Goal: Task Accomplishment & Management: Manage account settings

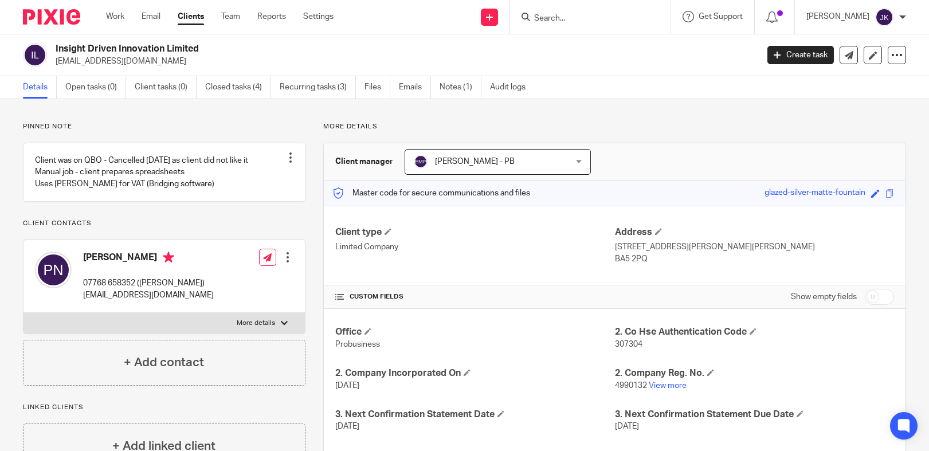
click at [536, 25] on div at bounding box center [590, 17] width 160 height 34
click at [541, 15] on input "Search" at bounding box center [584, 19] width 103 height 10
type input "xylo so"
click at [557, 10] on form "xylo so" at bounding box center [594, 17] width 122 height 14
drag, startPoint x: 555, startPoint y: 17, endPoint x: 482, endPoint y: 9, distance: 73.3
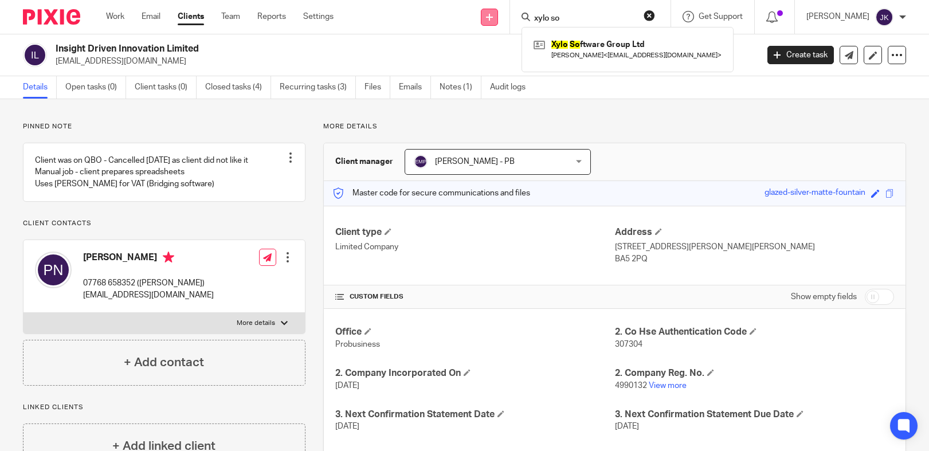
click at [476, 9] on div "Send new email Create task Add client xylo so Xylo So ftware Group Ltd Thomas G…" at bounding box center [640, 17] width 578 height 34
type input "o"
click at [575, 29] on div at bounding box center [590, 17] width 160 height 34
click at [578, 14] on input "Search" at bounding box center [584, 19] width 103 height 10
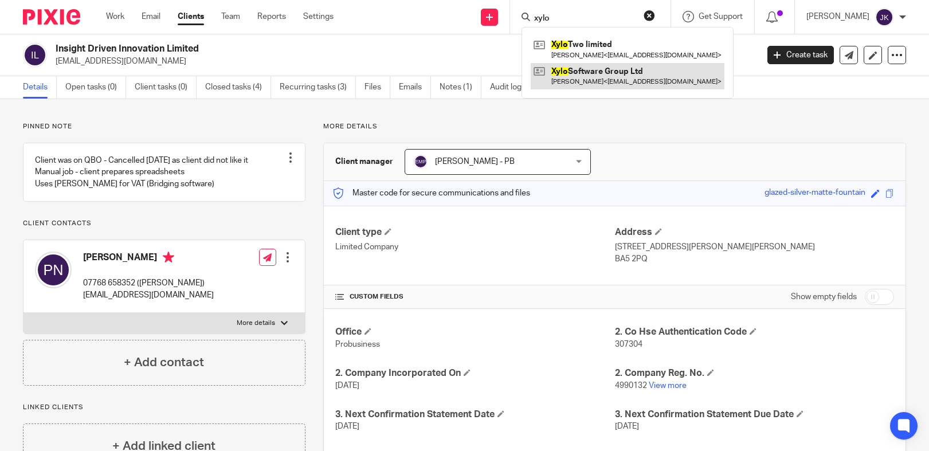
type input "xylo"
click at [569, 66] on link at bounding box center [628, 76] width 194 height 26
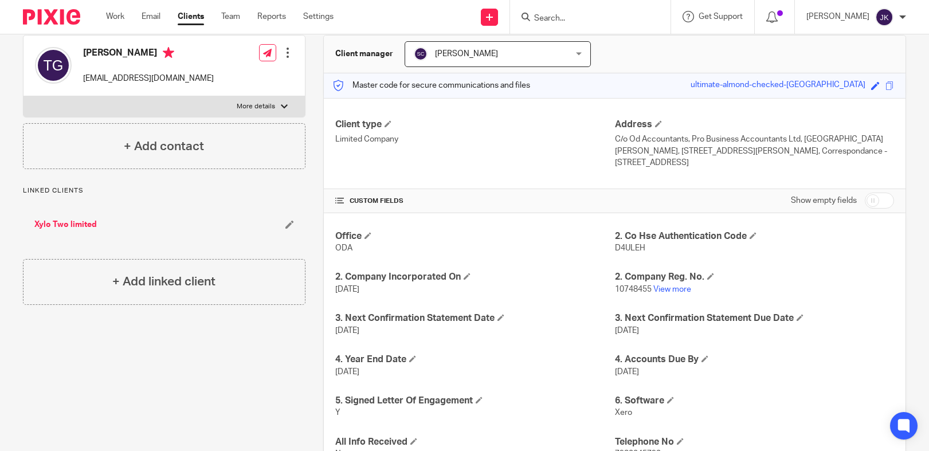
scroll to position [115, 0]
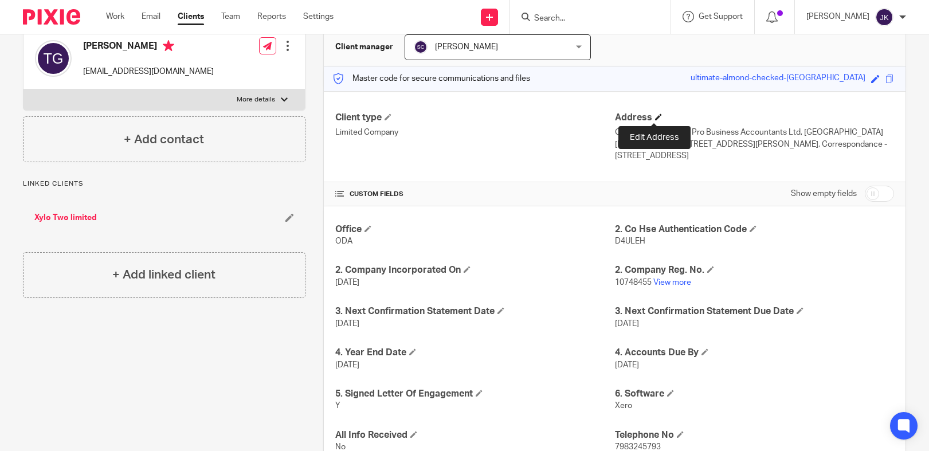
click at [655, 116] on span at bounding box center [658, 116] width 7 height 7
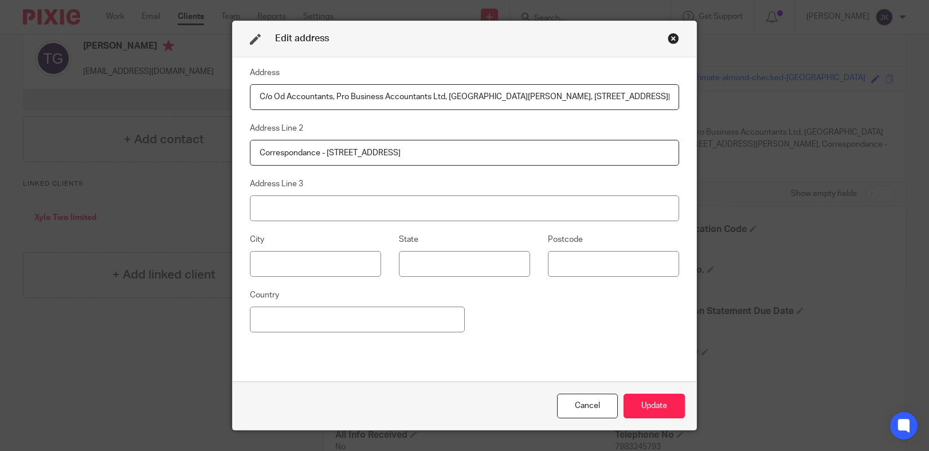
drag, startPoint x: 653, startPoint y: 100, endPoint x: 83, endPoint y: 70, distance: 571.1
click at [83, 70] on div "Edit address Address C/o Od Accountants, Pro Business Accountants Ltd, St Lawre…" at bounding box center [464, 225] width 929 height 451
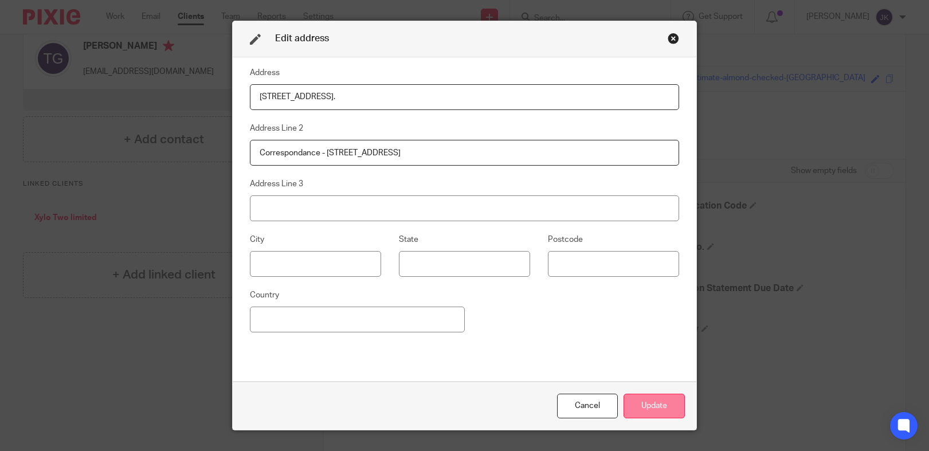
type input "[STREET_ADDRESS]."
click at [642, 408] on button "Update" at bounding box center [654, 406] width 61 height 25
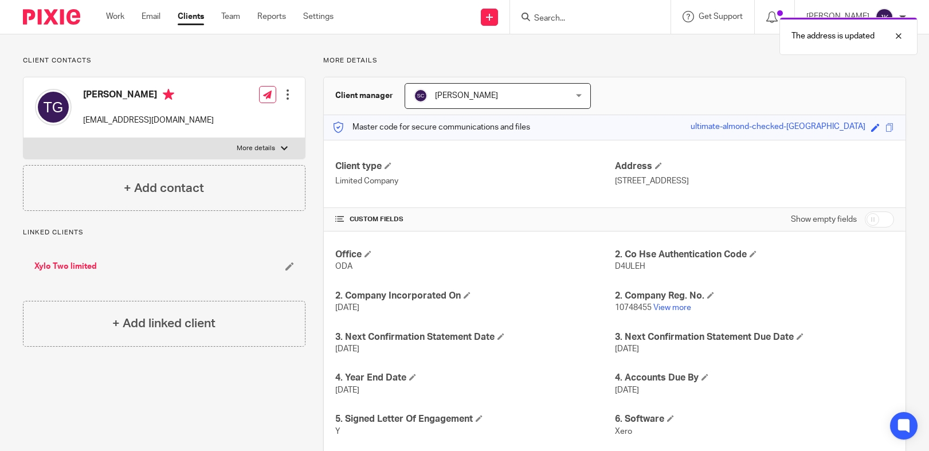
scroll to position [0, 0]
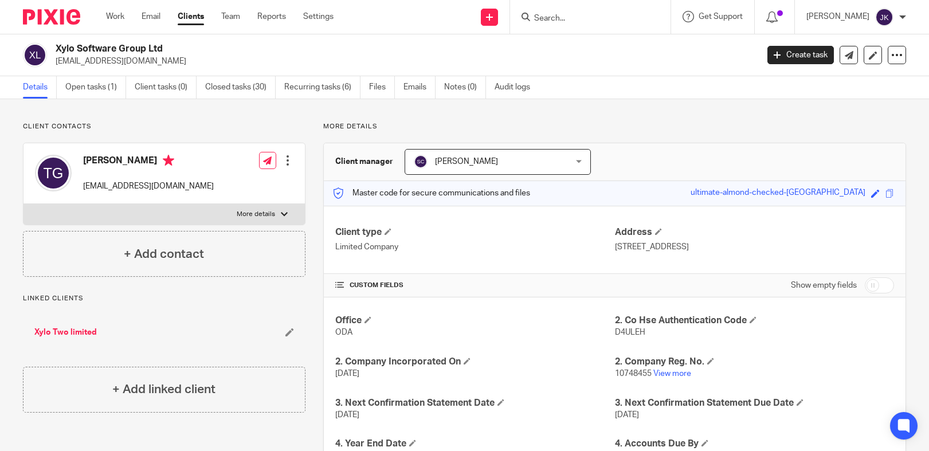
click at [539, 13] on div "The address is updated" at bounding box center [691, 33] width 453 height 44
click at [543, 16] on input "Search" at bounding box center [584, 19] width 103 height 10
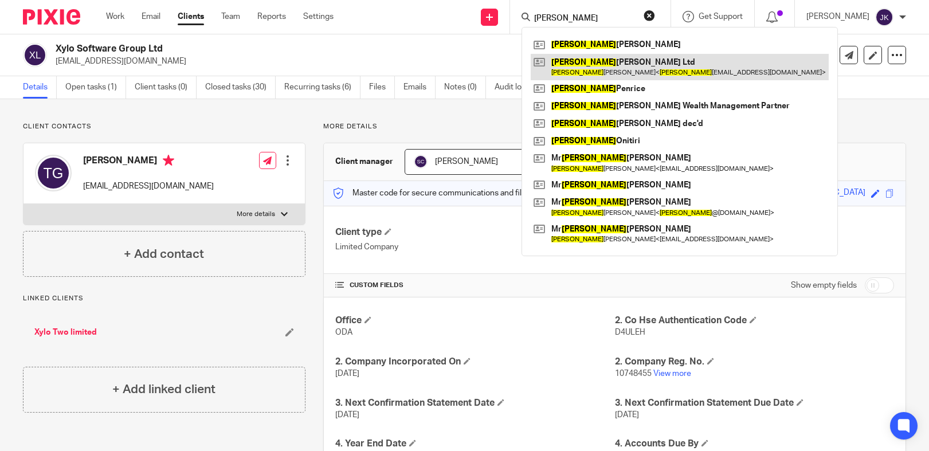
type input "andrew"
click at [545, 58] on link at bounding box center [680, 67] width 298 height 26
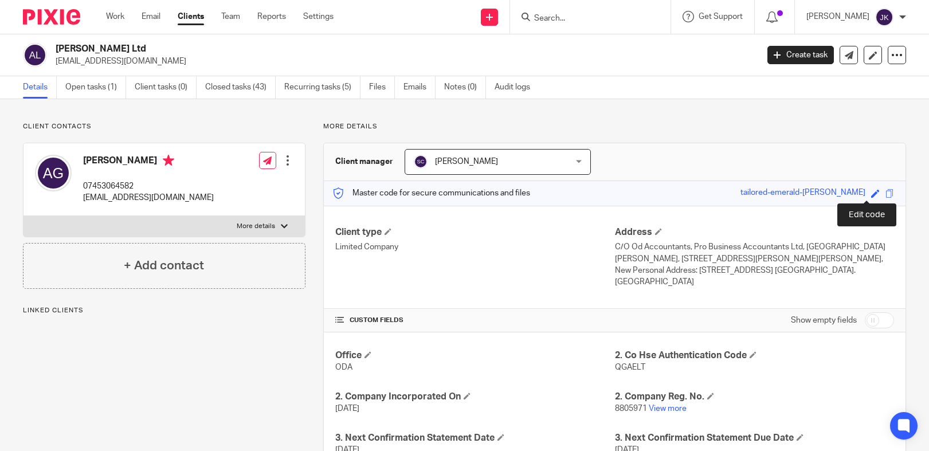
click at [871, 195] on span at bounding box center [875, 193] width 9 height 9
type input "tailored-emerald-[PERSON_NAME]"
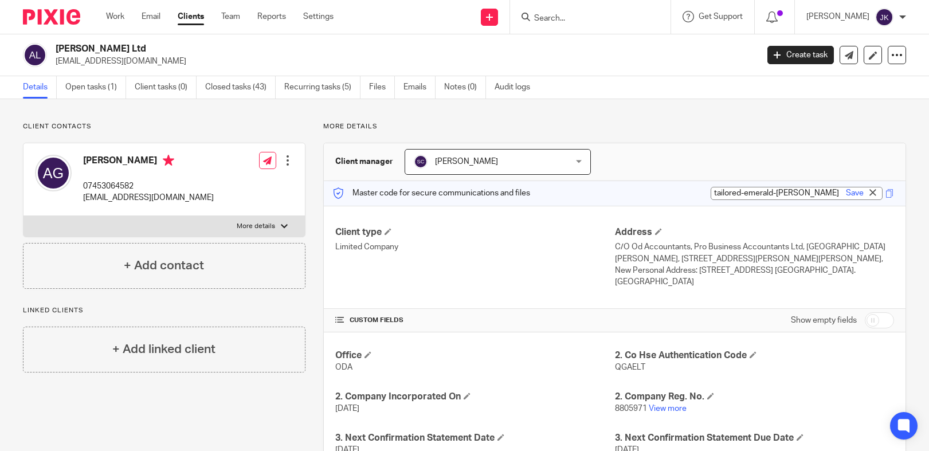
click at [807, 142] on div "More details Client manager [PERSON_NAME] [PERSON_NAME] [PERSON_NAME] [PERSON_N…" at bounding box center [606, 397] width 601 height 551
click at [658, 230] on h4 "Address" at bounding box center [754, 232] width 279 height 12
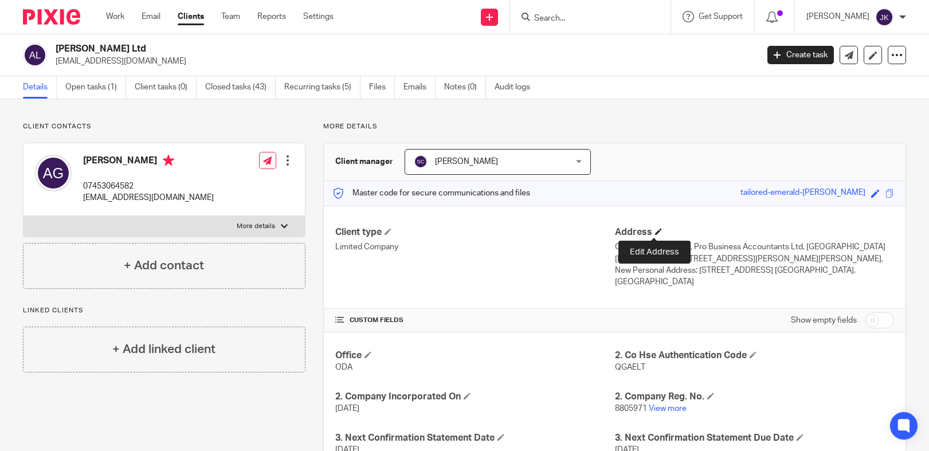
click at [655, 230] on span at bounding box center [658, 231] width 7 height 7
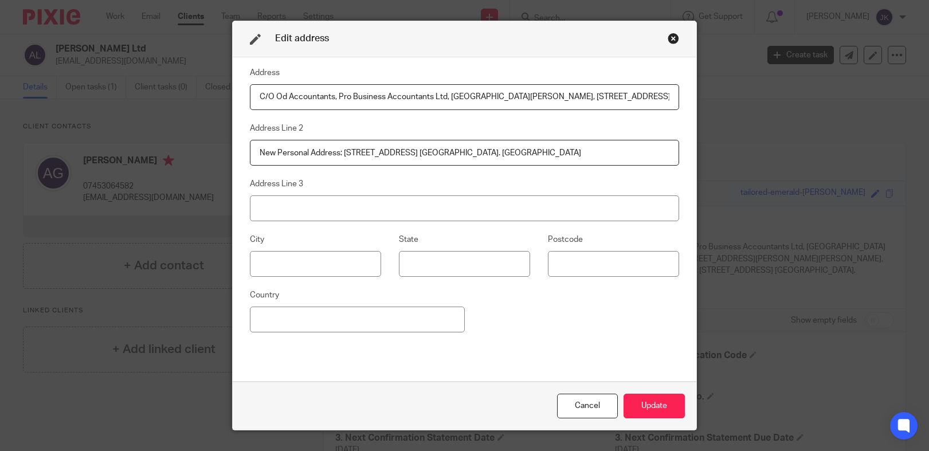
drag, startPoint x: 650, startPoint y: 95, endPoint x: 145, endPoint y: 65, distance: 505.9
click at [145, 65] on div "Edit address Address C/O Od Accountants, Pro Business Accountants Ltd, St Lawre…" at bounding box center [464, 225] width 929 height 451
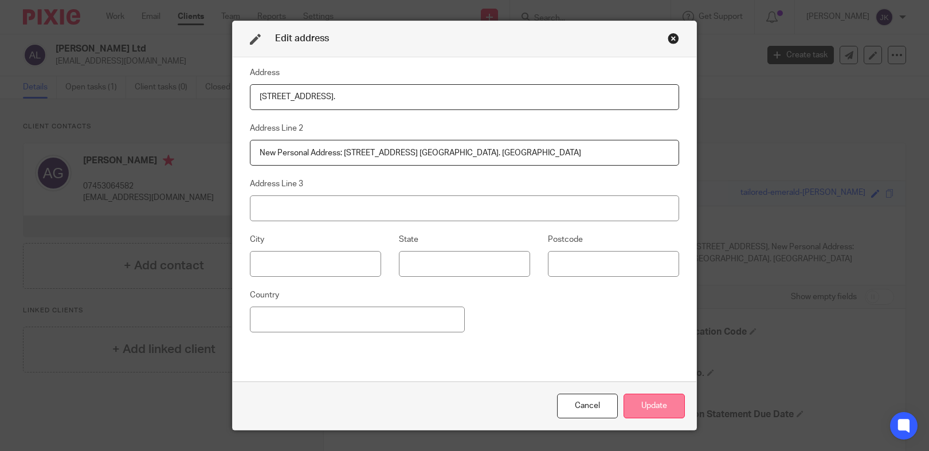
type input "[STREET_ADDRESS]."
click at [643, 402] on button "Update" at bounding box center [654, 406] width 61 height 25
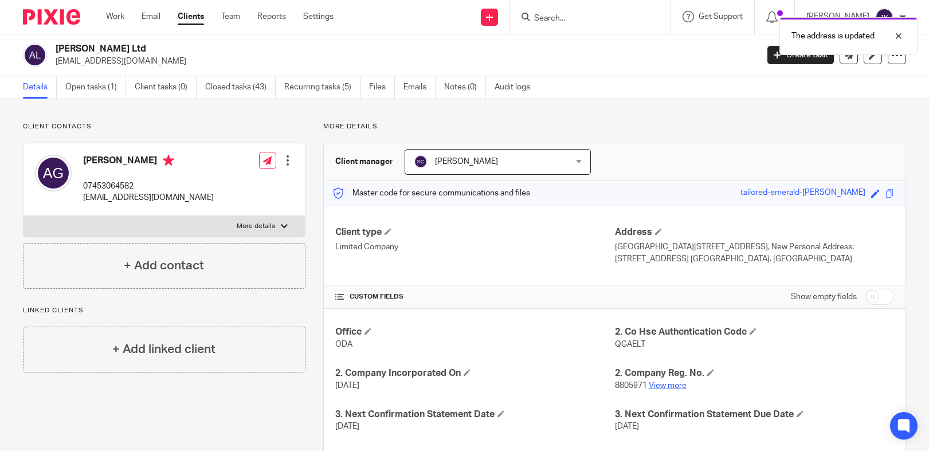
click at [676, 382] on link "View more" at bounding box center [668, 386] width 38 height 8
click at [533, 17] on input "Search" at bounding box center [584, 19] width 103 height 10
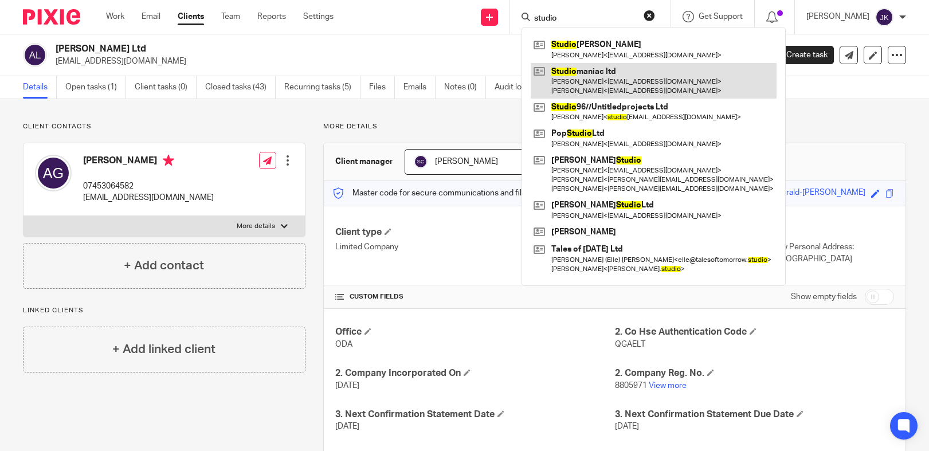
type input "studio"
click at [568, 72] on link at bounding box center [654, 81] width 246 height 36
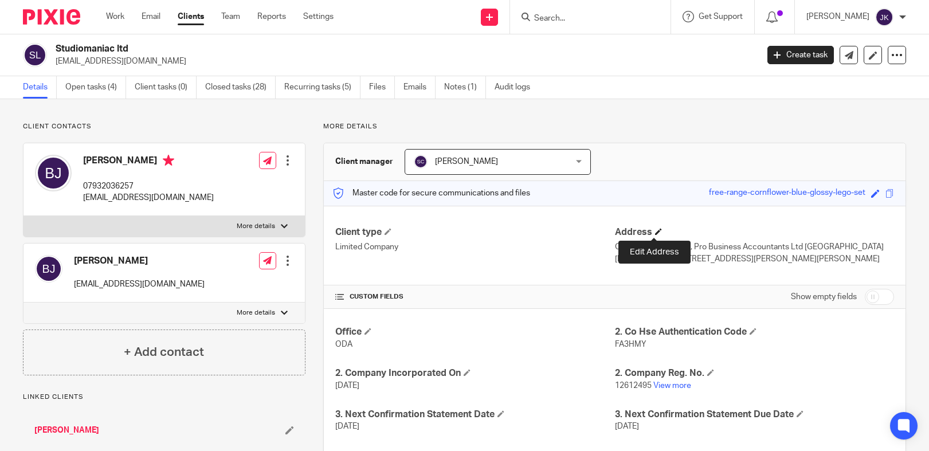
click at [655, 228] on span at bounding box center [658, 231] width 7 height 7
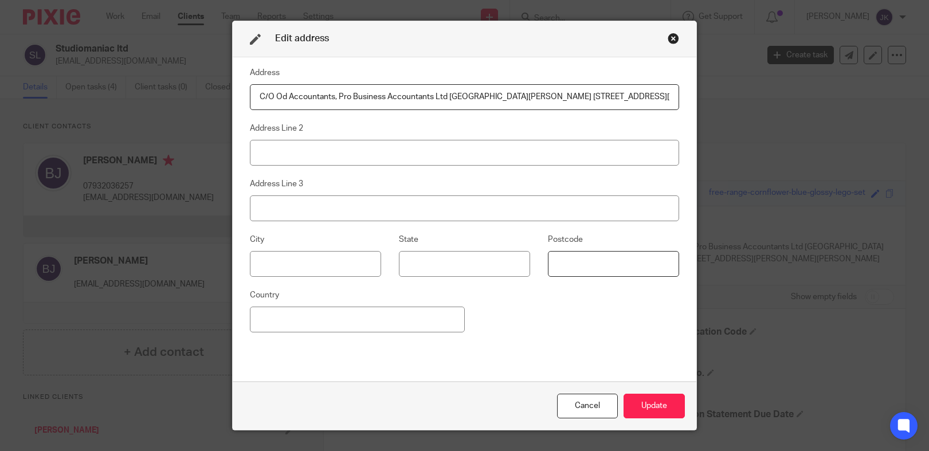
drag, startPoint x: 656, startPoint y: 100, endPoint x: 103, endPoint y: 72, distance: 553.8
click at [103, 72] on div "Edit address Address C/O Od Accountants, Pro Business Accountants Ltd St Lawren…" at bounding box center [464, 225] width 929 height 451
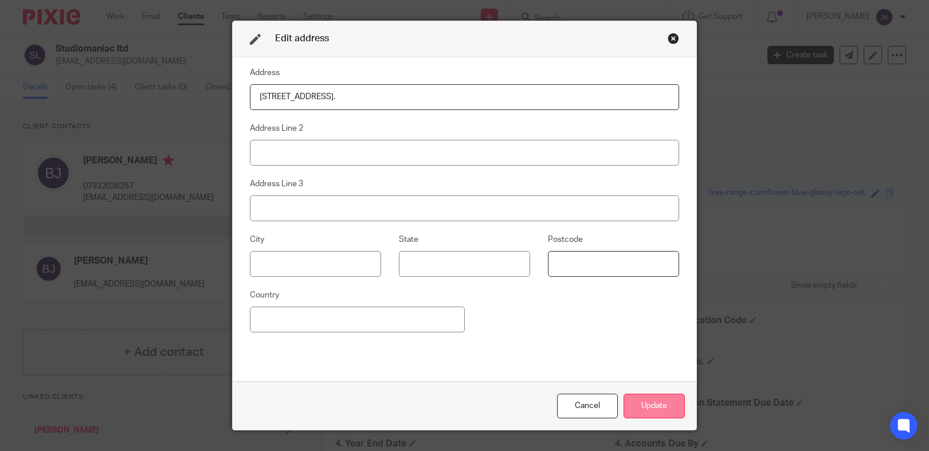
type input "[STREET_ADDRESS]."
click at [640, 402] on button "Update" at bounding box center [654, 406] width 61 height 25
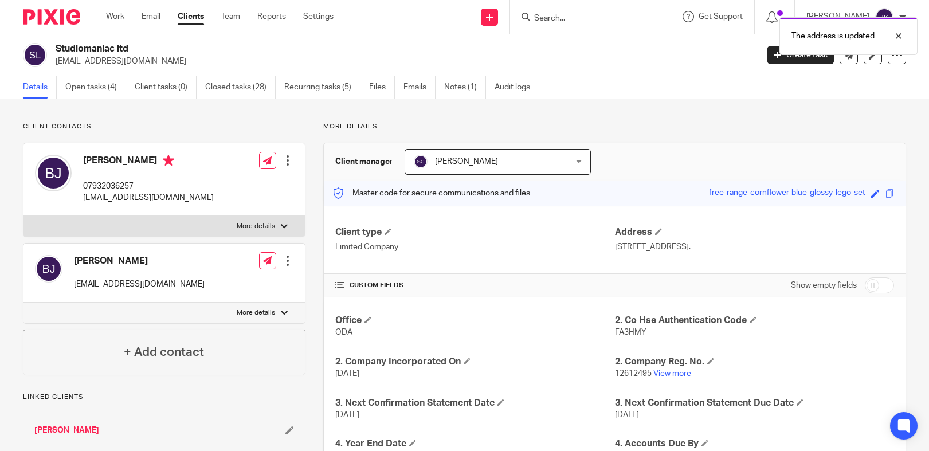
click at [658, 368] on p "12612495 View more" at bounding box center [754, 373] width 279 height 11
click at [659, 375] on link "View more" at bounding box center [672, 374] width 38 height 8
click at [555, 20] on input "Search" at bounding box center [584, 19] width 103 height 10
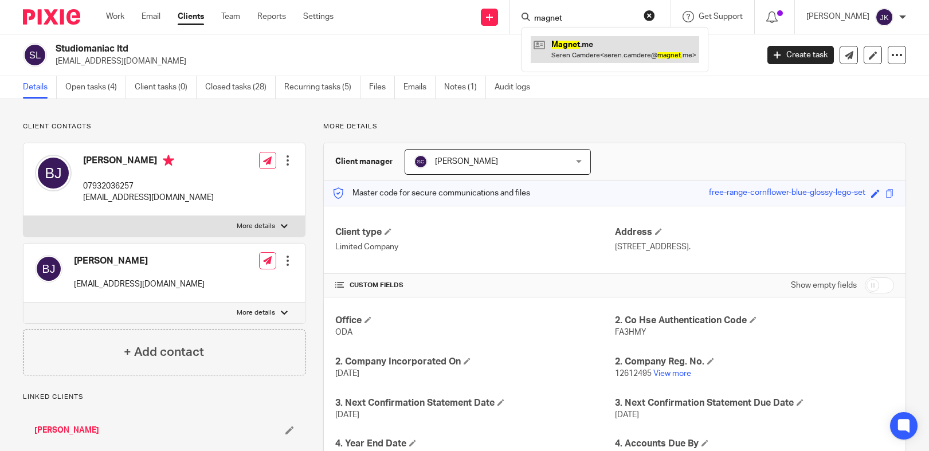
type input "magnet"
click at [557, 36] on link at bounding box center [615, 49] width 169 height 26
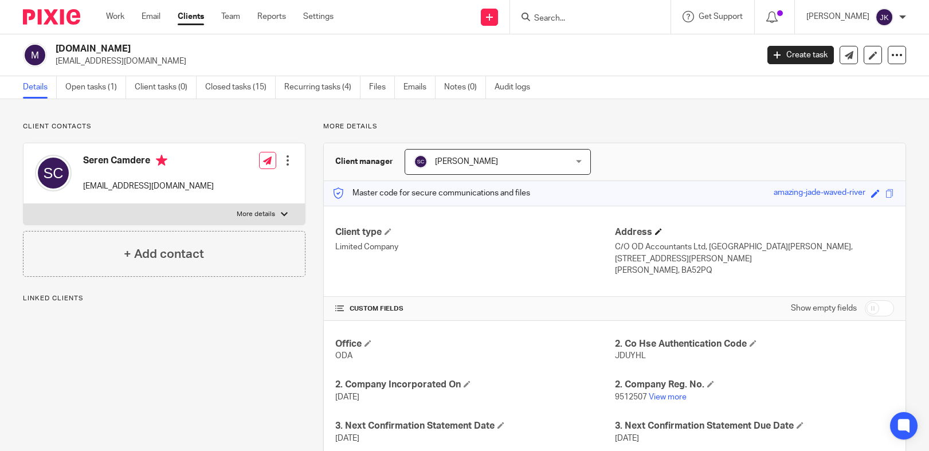
click at [648, 232] on h4 "Address" at bounding box center [754, 232] width 279 height 12
click at [656, 232] on span at bounding box center [658, 231] width 7 height 7
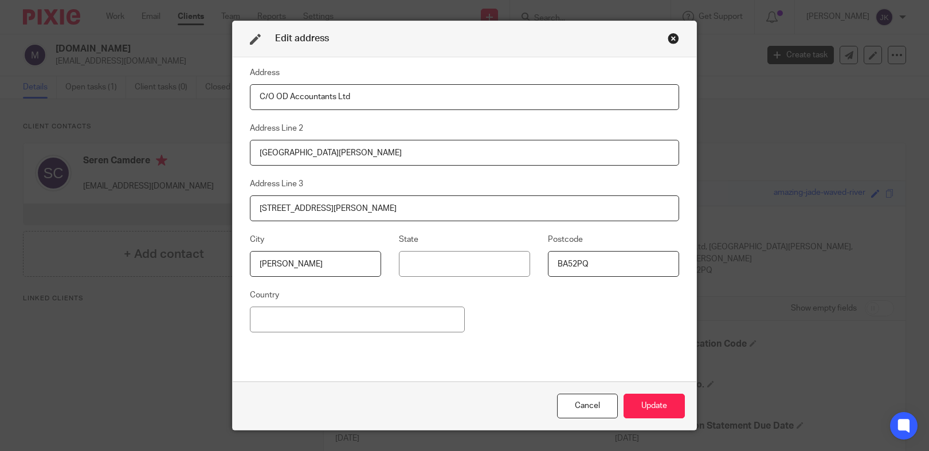
click at [362, 95] on input "C/O OD Accountants Ltd" at bounding box center [464, 97] width 429 height 26
drag, startPoint x: 370, startPoint y: 99, endPoint x: 108, endPoint y: 91, distance: 262.1
click at [108, 91] on div "Edit address Address C/O OD Accountants Ltd Address Line 2 St Lawrence Lodge Ad…" at bounding box center [464, 225] width 929 height 451
type input "[STREET_ADDRESS]."
drag, startPoint x: 374, startPoint y: 160, endPoint x: 202, endPoint y: 146, distance: 173.1
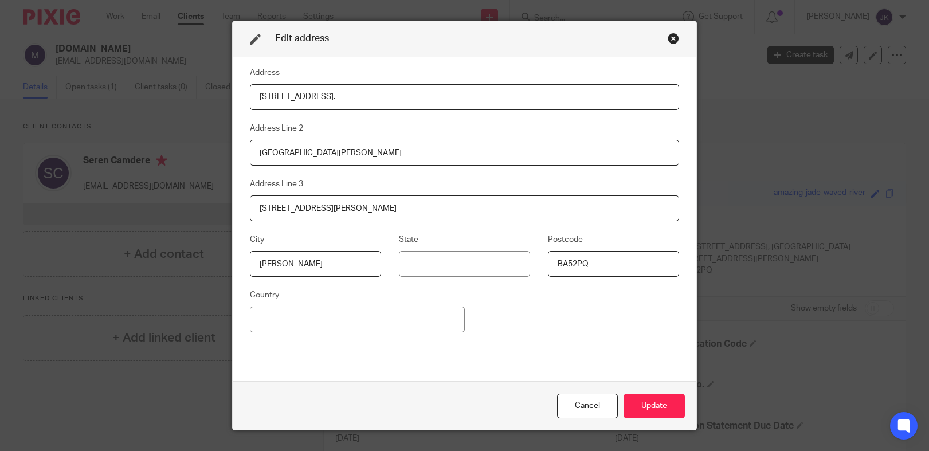
click at [202, 146] on div "Edit address Address Suite 310, 115 Coventry Road, London, E2 6GH. Address Line…" at bounding box center [464, 225] width 929 height 451
drag, startPoint x: 347, startPoint y: 207, endPoint x: 121, endPoint y: 203, distance: 226.4
click at [121, 203] on div "Edit address Address Suite 310, 115 Coventry Road, London, E2 6GH. Address Line…" at bounding box center [464, 225] width 929 height 451
drag, startPoint x: 287, startPoint y: 261, endPoint x: 194, endPoint y: 259, distance: 92.9
click at [194, 259] on div "Edit address Address Suite 310, 115 Coventry Road, London, E2 6GH. Address Line…" at bounding box center [464, 225] width 929 height 451
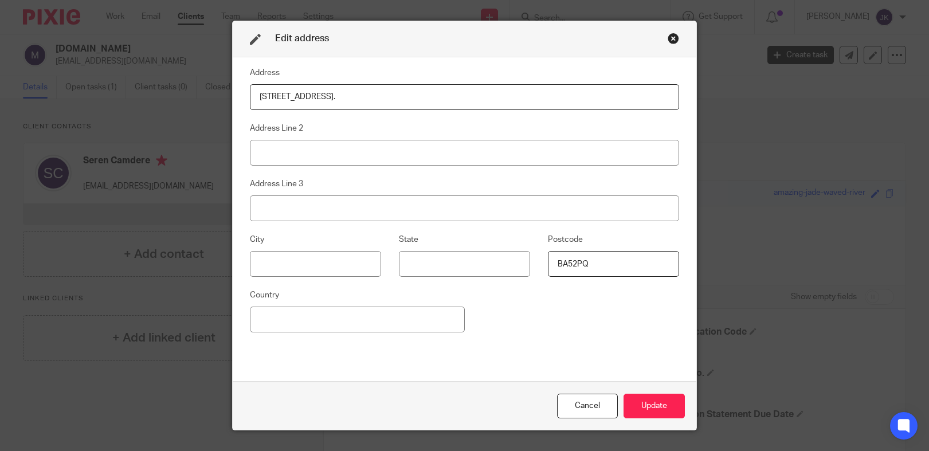
drag, startPoint x: 620, startPoint y: 264, endPoint x: 507, endPoint y: 263, distance: 112.9
click at [507, 263] on div "City State Postcode BA52PQ" at bounding box center [455, 261] width 447 height 56
click at [646, 403] on button "Update" at bounding box center [654, 406] width 61 height 25
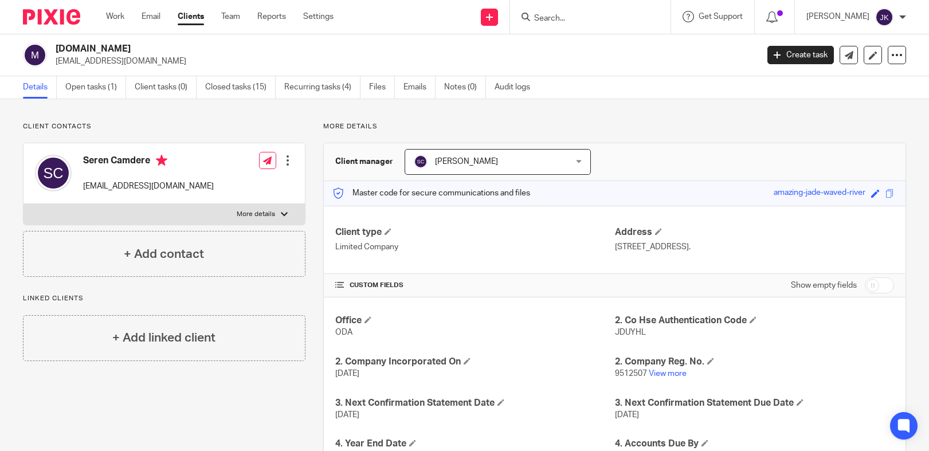
click at [541, 19] on input "Search" at bounding box center [584, 19] width 103 height 10
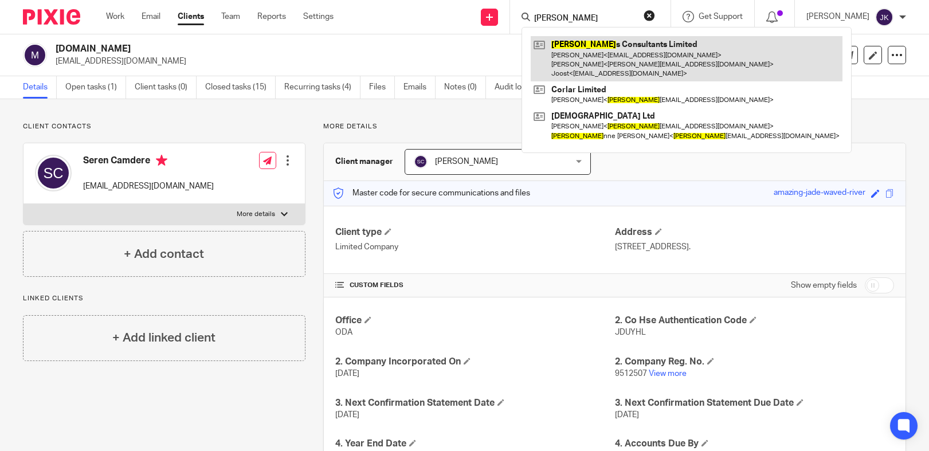
type input "corbi"
click at [572, 40] on link at bounding box center [687, 58] width 312 height 45
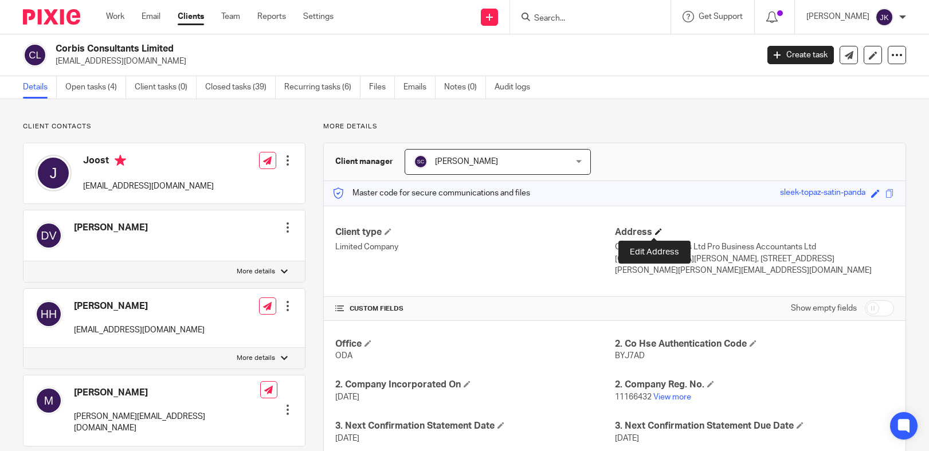
click at [656, 234] on span at bounding box center [658, 231] width 7 height 7
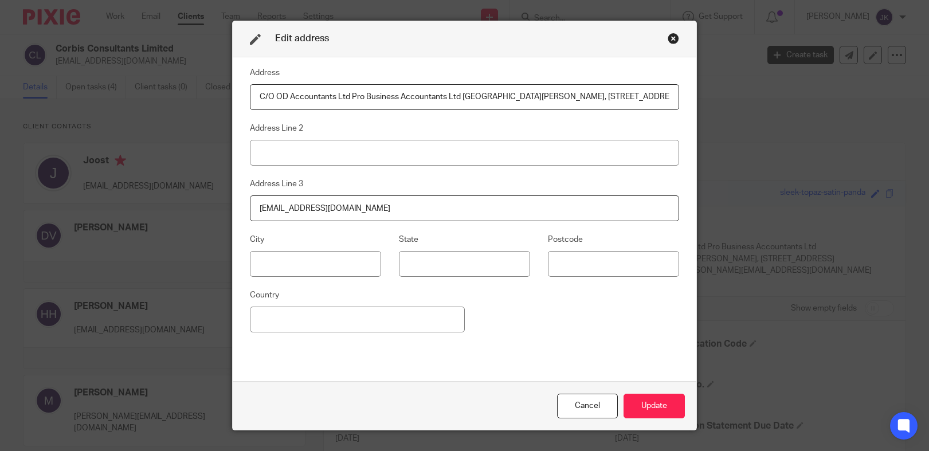
drag, startPoint x: 660, startPoint y: 98, endPoint x: 204, endPoint y: 74, distance: 456.3
click at [205, 74] on div "Edit address Address C/O OD Accountants Ltd Pro Business Accountants Ltd [GEOGR…" at bounding box center [464, 225] width 929 height 451
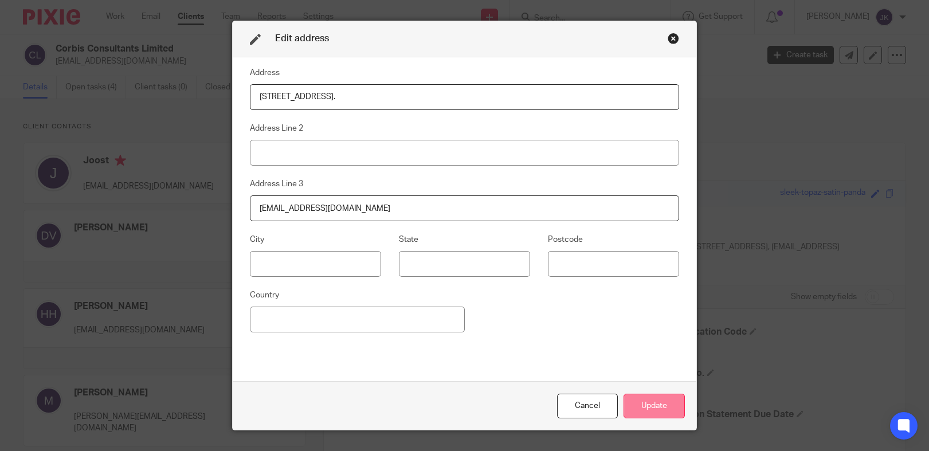
type input "[STREET_ADDRESS]."
click at [635, 406] on button "Update" at bounding box center [654, 406] width 61 height 25
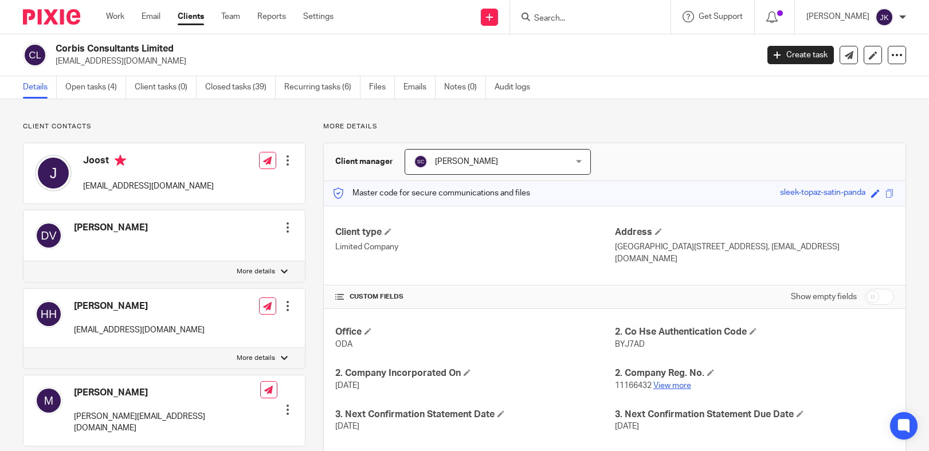
click at [675, 384] on link "View more" at bounding box center [672, 386] width 38 height 8
click at [568, 21] on input "Search" at bounding box center [584, 19] width 103 height 10
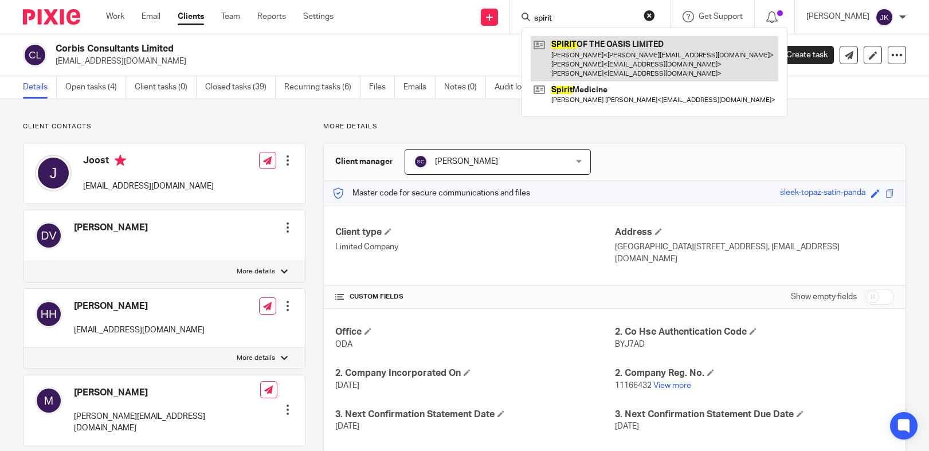
type input "spirit"
click at [577, 41] on link at bounding box center [655, 58] width 248 height 45
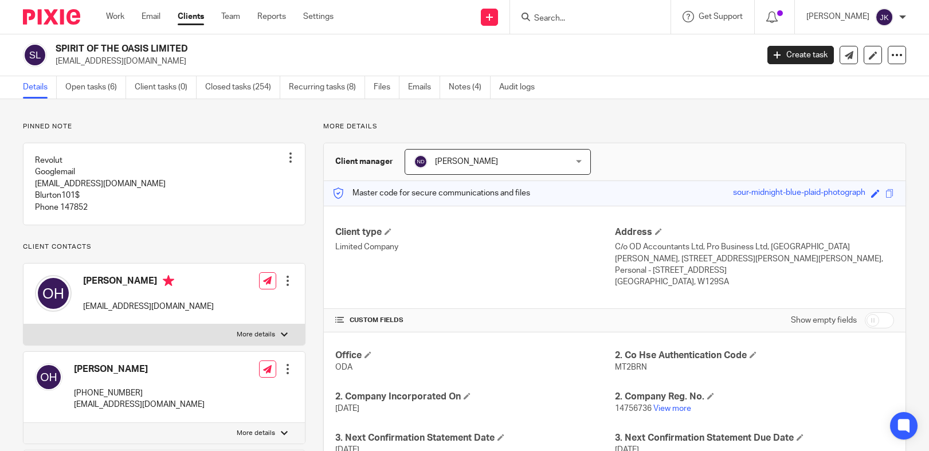
click at [726, 214] on div "Client type Limited Company Address C/o OD Accountants Ltd, Pro Business Ltd, […" at bounding box center [615, 257] width 582 height 103
click at [656, 228] on span at bounding box center [658, 231] width 7 height 7
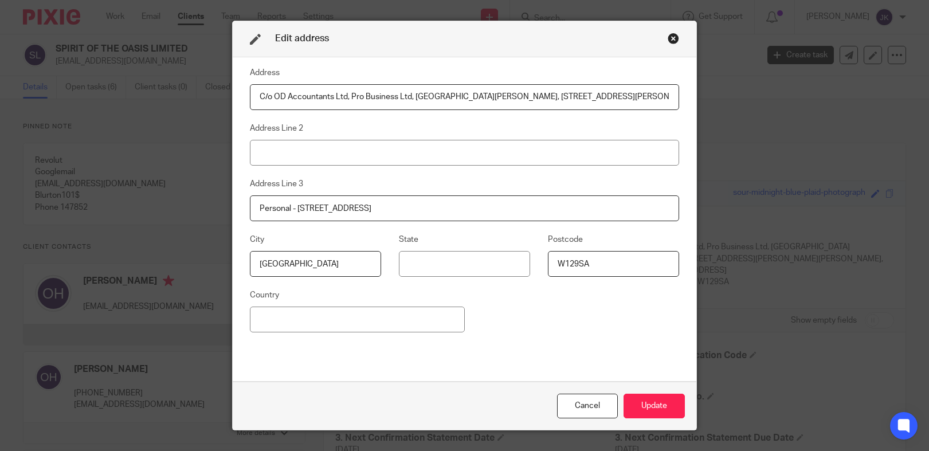
drag, startPoint x: 635, startPoint y: 99, endPoint x: 116, endPoint y: 65, distance: 520.4
click at [116, 65] on div "Edit address Address C/o OD Accountants Ltd, Pro Business Ltd, [GEOGRAPHIC_DATA…" at bounding box center [464, 225] width 929 height 451
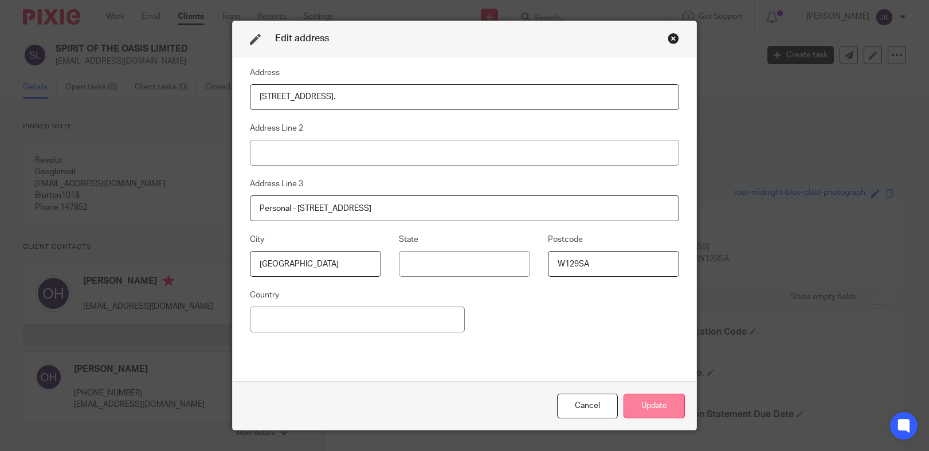
type input "[STREET_ADDRESS]."
click at [655, 412] on button "Update" at bounding box center [654, 406] width 61 height 25
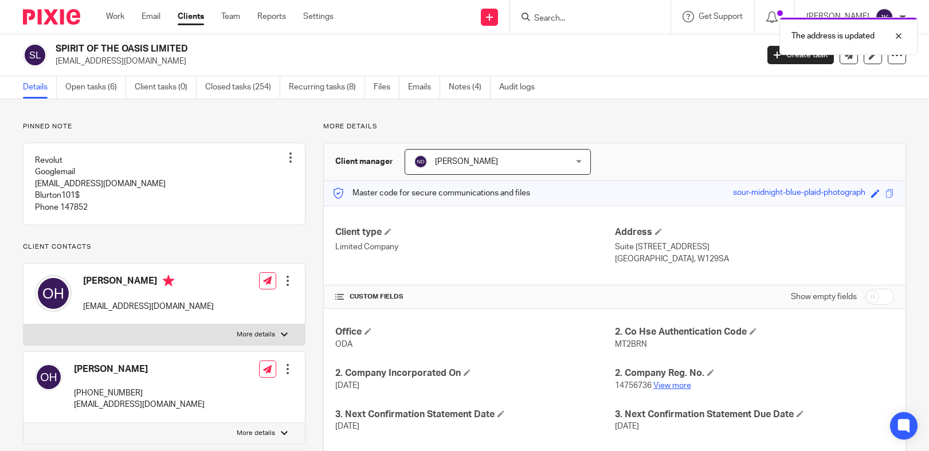
click at [664, 390] on link "View more" at bounding box center [672, 386] width 38 height 8
click at [591, 23] on input "Search" at bounding box center [584, 19] width 103 height 10
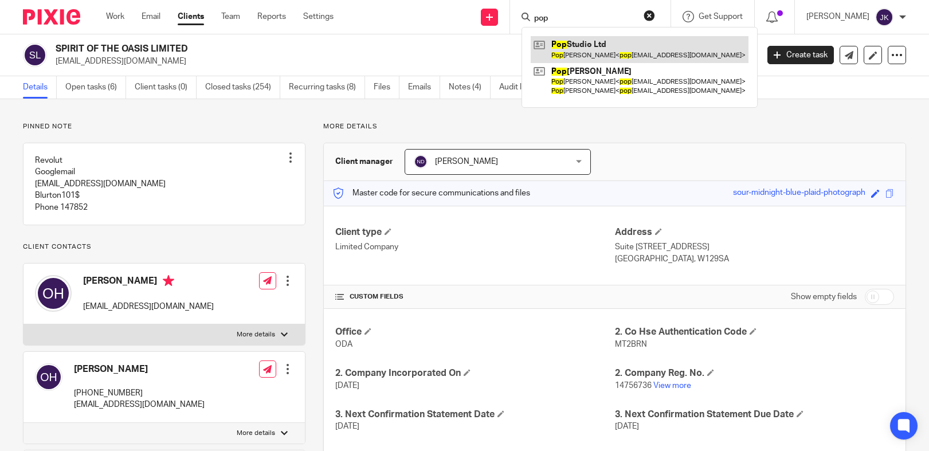
type input "pop"
click at [589, 38] on link at bounding box center [640, 49] width 218 height 26
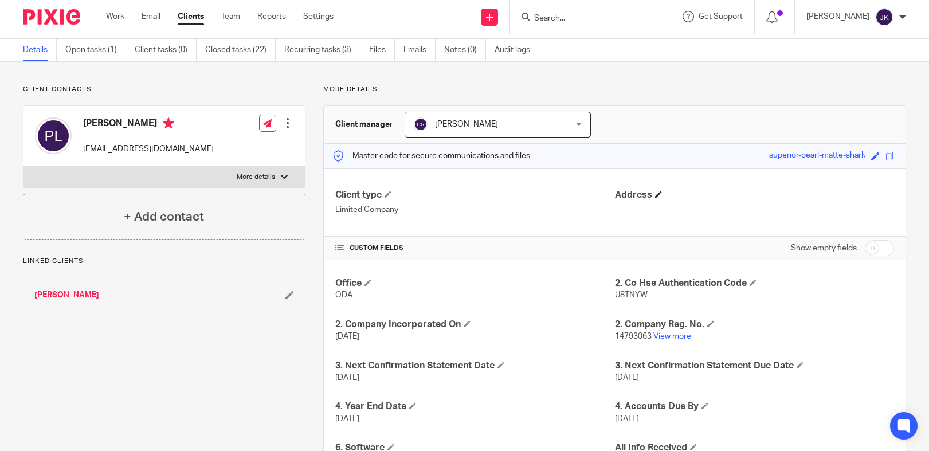
scroll to position [57, 0]
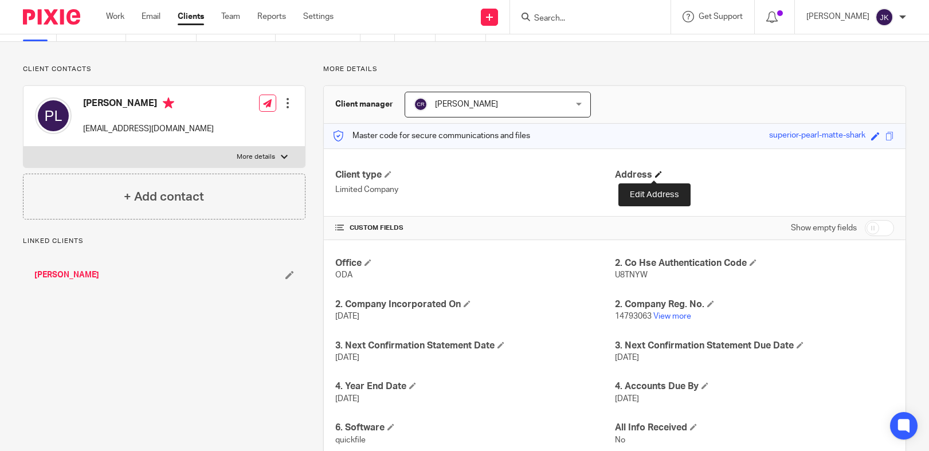
click at [655, 174] on span at bounding box center [658, 174] width 7 height 7
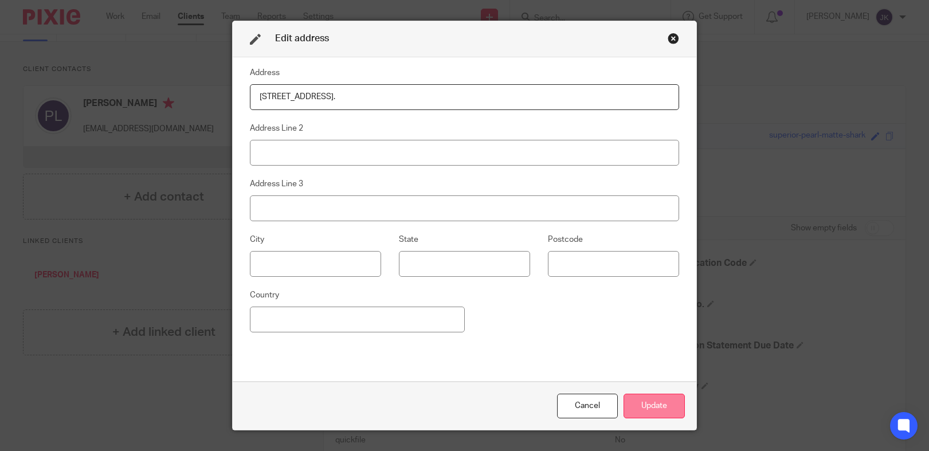
type input "[STREET_ADDRESS]."
click at [637, 397] on button "Update" at bounding box center [654, 406] width 61 height 25
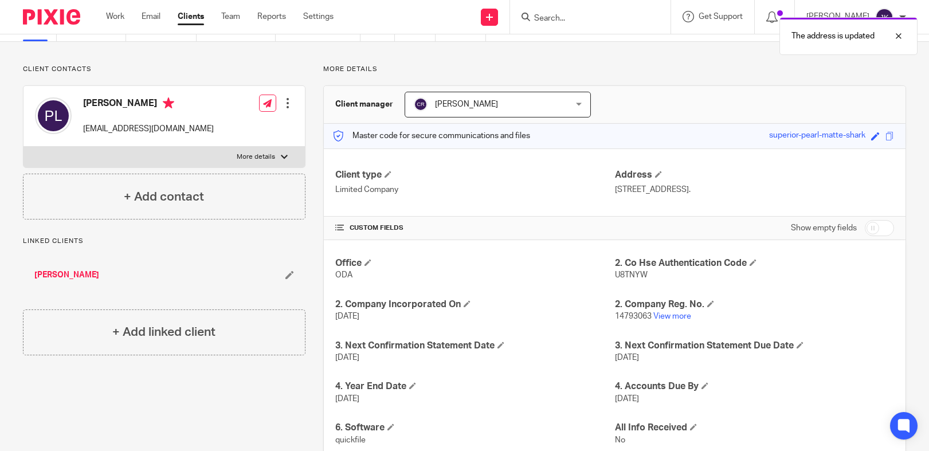
click at [664, 312] on p "14793063 View more" at bounding box center [754, 316] width 279 height 11
click at [669, 316] on link "View more" at bounding box center [672, 316] width 38 height 8
click at [543, 25] on div at bounding box center [590, 17] width 160 height 34
click at [545, 21] on input "Search" at bounding box center [584, 19] width 103 height 10
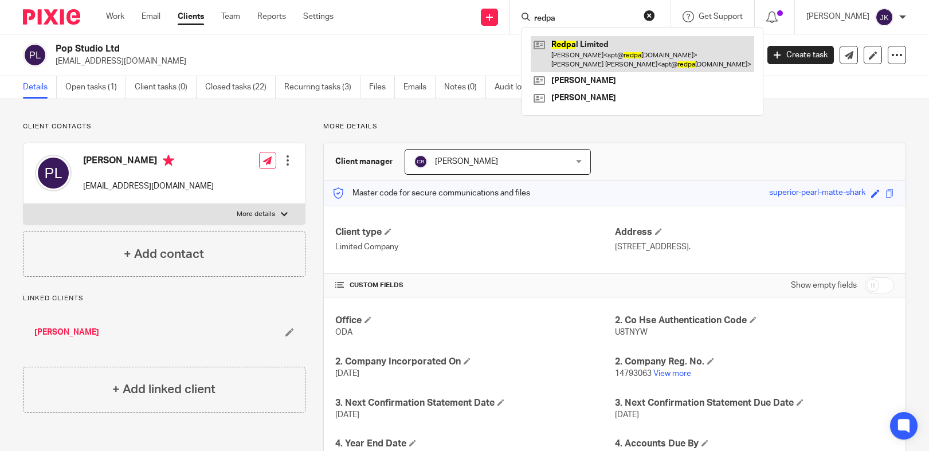
type input "redpa"
click at [531, 66] on link at bounding box center [643, 54] width 224 height 36
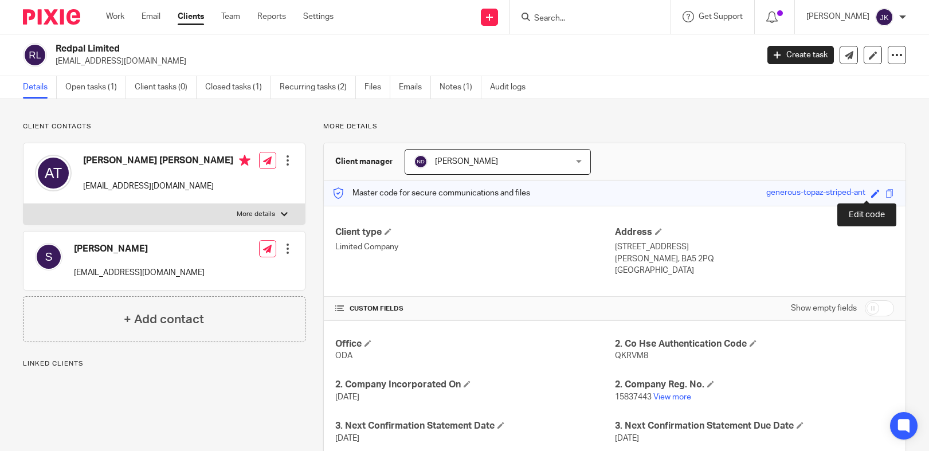
click at [871, 193] on span at bounding box center [875, 193] width 9 height 9
type input "generous-topaz-striped-ant"
click at [772, 214] on div "Client type Limited Company Address [STREET_ADDRESS] [PERSON_NAME][STREET_ADDRE…" at bounding box center [615, 252] width 582 height 92
click at [655, 231] on span at bounding box center [658, 231] width 7 height 7
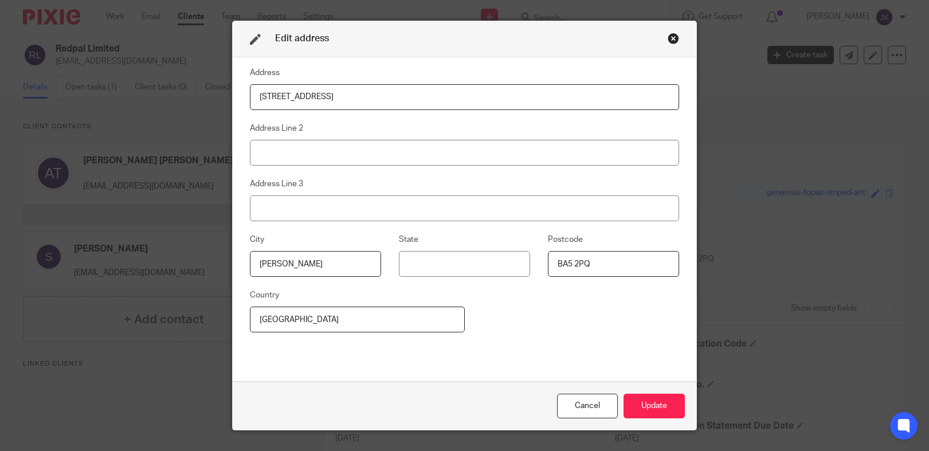
drag, startPoint x: 359, startPoint y: 96, endPoint x: 107, endPoint y: 62, distance: 253.9
click at [107, 62] on div "Edit address Address [STREET_ADDRESS] Address Line 3 [GEOGRAPHIC_DATA][PERSON_N…" at bounding box center [464, 225] width 929 height 451
type input "[STREET_ADDRESS]."
drag, startPoint x: 344, startPoint y: 268, endPoint x: 103, endPoint y: 244, distance: 241.9
click at [108, 244] on div "Edit address [GEOGRAPHIC_DATA][STREET_ADDRESS]. Address Line 2 Address Line 3 […" at bounding box center [464, 225] width 929 height 451
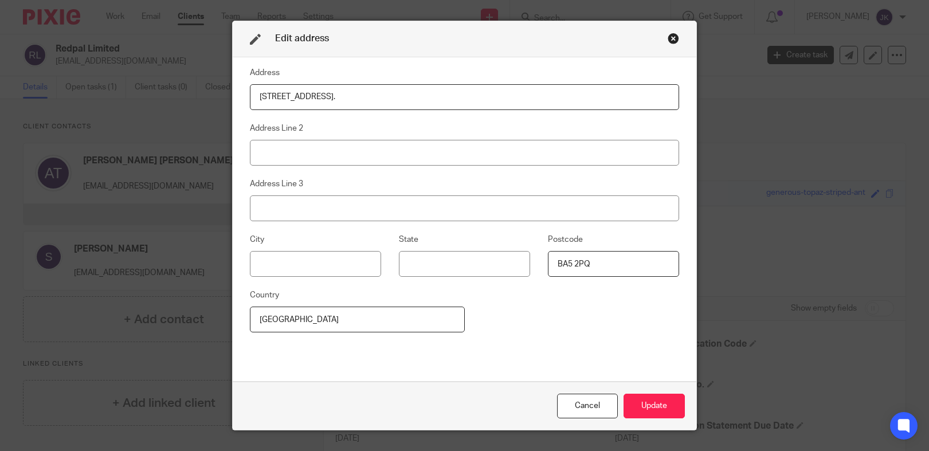
drag, startPoint x: 628, startPoint y: 269, endPoint x: 521, endPoint y: 265, distance: 106.7
click at [521, 265] on div "City State Postcode BA5 2PQ" at bounding box center [455, 261] width 447 height 56
click at [652, 402] on button "Update" at bounding box center [654, 406] width 61 height 25
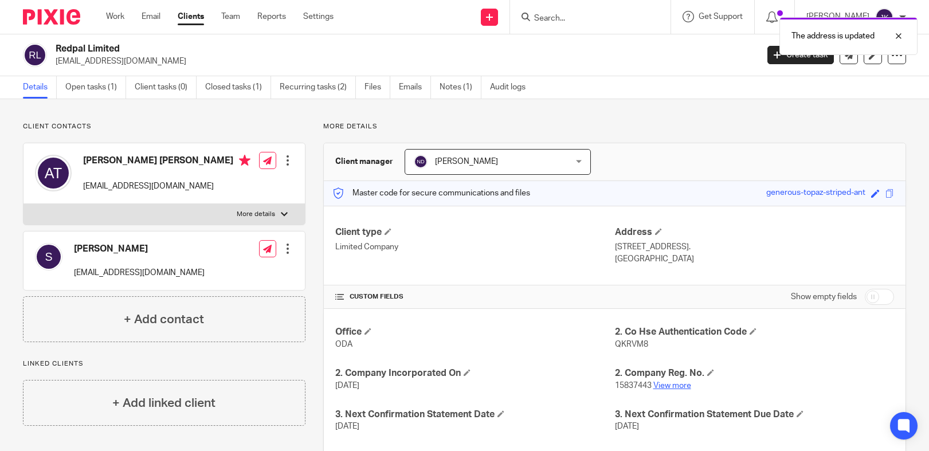
click at [667, 383] on link "View more" at bounding box center [672, 386] width 38 height 8
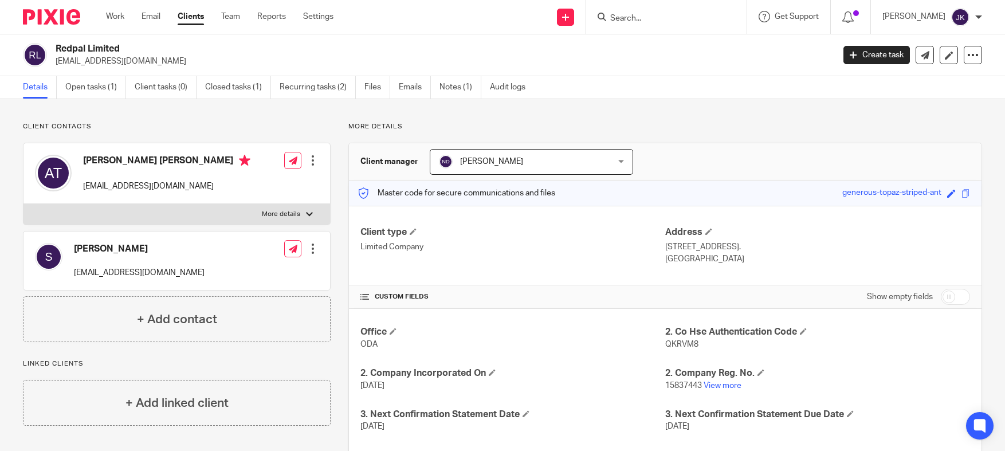
click at [226, 116] on div "Client contacts [PERSON_NAME] [PERSON_NAME] [EMAIL_ADDRESS][DOMAIN_NAME] Edit c…" at bounding box center [502, 365] width 1005 height 532
drag, startPoint x: 719, startPoint y: 259, endPoint x: 657, endPoint y: 246, distance: 63.2
click at [657, 246] on div "Client type Limited Company Address [STREET_ADDRESS]. [GEOGRAPHIC_DATA]" at bounding box center [665, 246] width 633 height 80
drag, startPoint x: 674, startPoint y: 246, endPoint x: 729, endPoint y: 241, distance: 54.8
click at [729, 241] on div "Address [STREET_ADDRESS]. [GEOGRAPHIC_DATA]" at bounding box center [817, 245] width 305 height 38
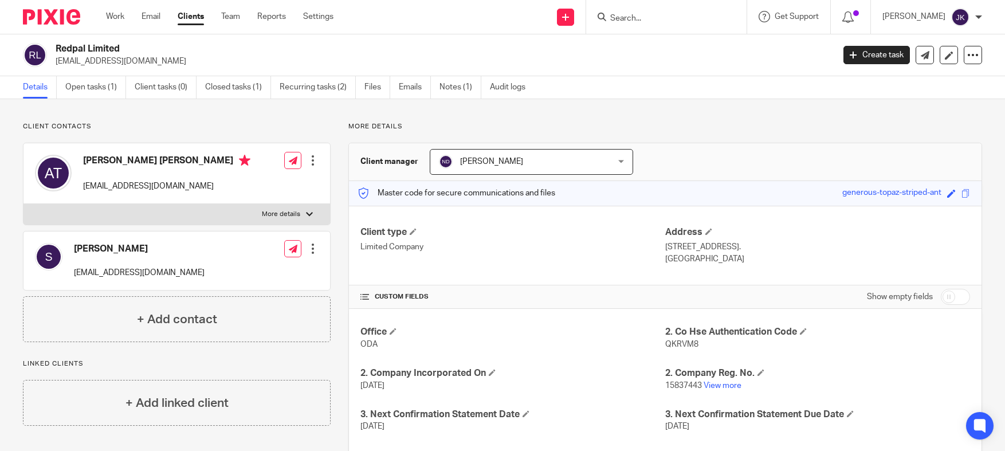
click at [719, 257] on p "[GEOGRAPHIC_DATA]" at bounding box center [817, 258] width 305 height 11
drag, startPoint x: 720, startPoint y: 261, endPoint x: 660, endPoint y: 250, distance: 61.2
click at [665, 250] on div "Address [STREET_ADDRESS]. [GEOGRAPHIC_DATA]" at bounding box center [817, 245] width 305 height 38
copy div "[STREET_ADDRESS]. [GEOGRAPHIC_DATA]"
click at [599, 256] on div "Client type Limited Company" at bounding box center [513, 245] width 305 height 38
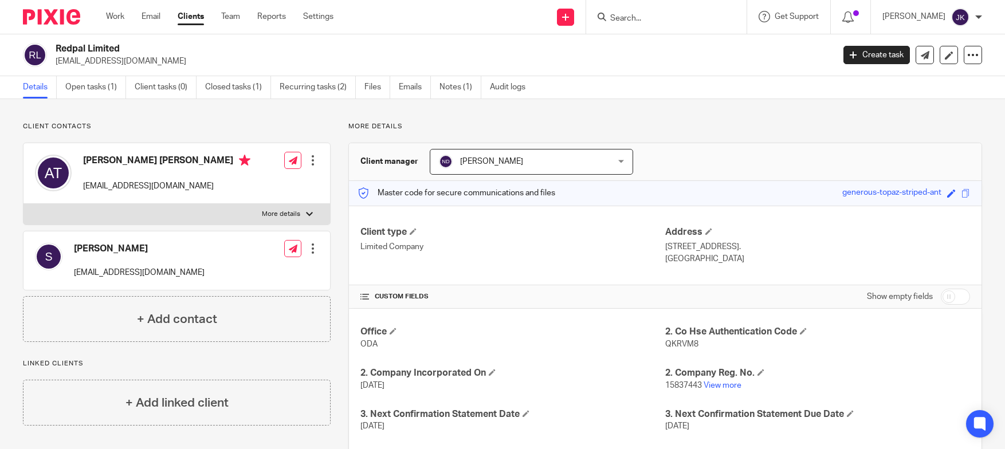
click at [707, 147] on div "Client manager [PERSON_NAME] [PERSON_NAME] [PERSON_NAME] [PERSON_NAME] [PERSON_…" at bounding box center [665, 162] width 633 height 38
click at [612, 26] on div at bounding box center [666, 17] width 160 height 34
click at [641, 14] on input "Search" at bounding box center [660, 19] width 103 height 10
click at [642, 18] on input "Search" at bounding box center [660, 19] width 103 height 10
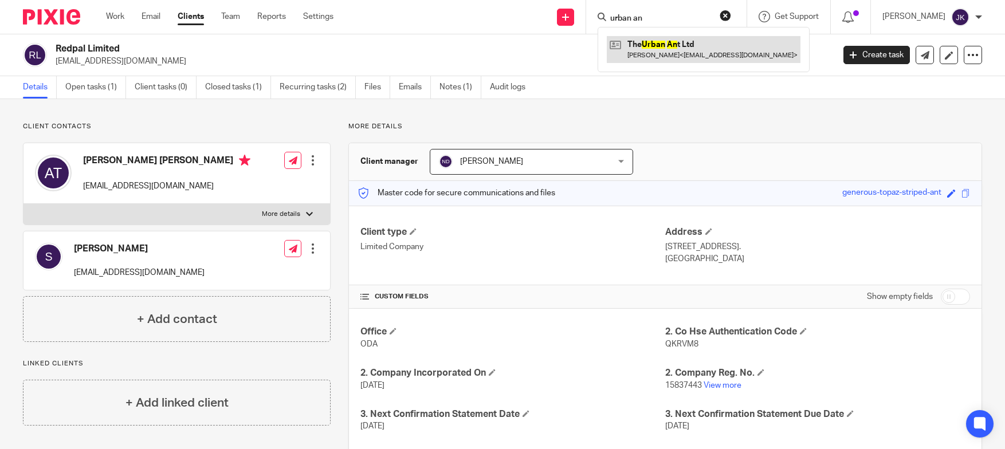
type input "urban an"
click at [644, 39] on link at bounding box center [704, 49] width 194 height 26
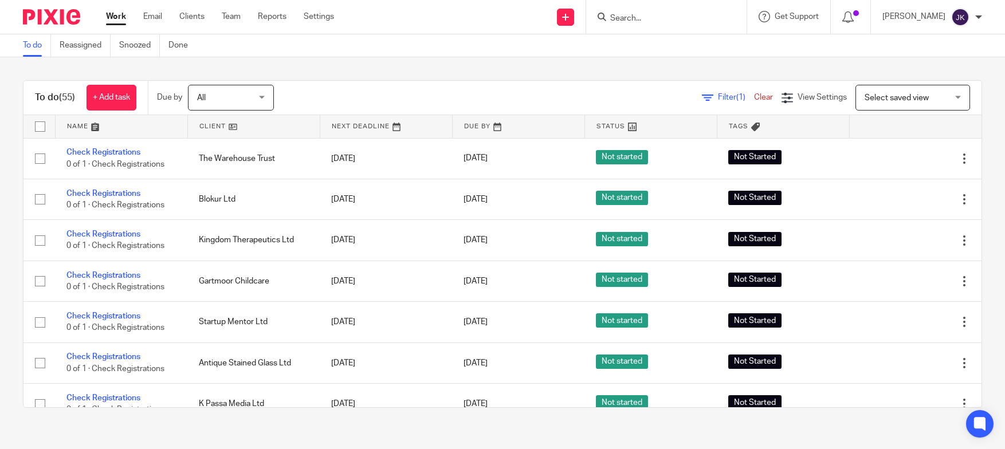
click at [653, 28] on div at bounding box center [666, 17] width 160 height 34
click at [643, 22] on input "Search" at bounding box center [660, 19] width 103 height 10
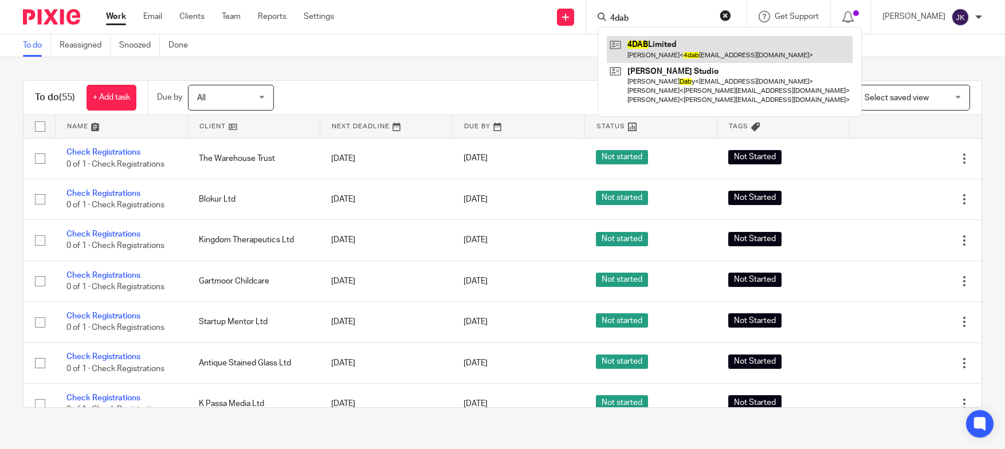
type input "4dab"
click at [679, 54] on link at bounding box center [730, 49] width 246 height 26
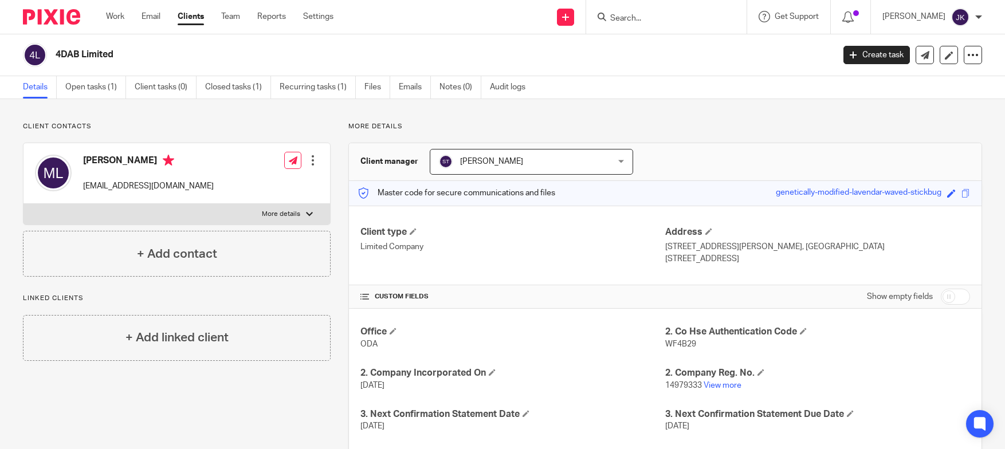
click at [602, 26] on div at bounding box center [666, 17] width 160 height 34
click at [609, 22] on input "Search" at bounding box center [660, 19] width 103 height 10
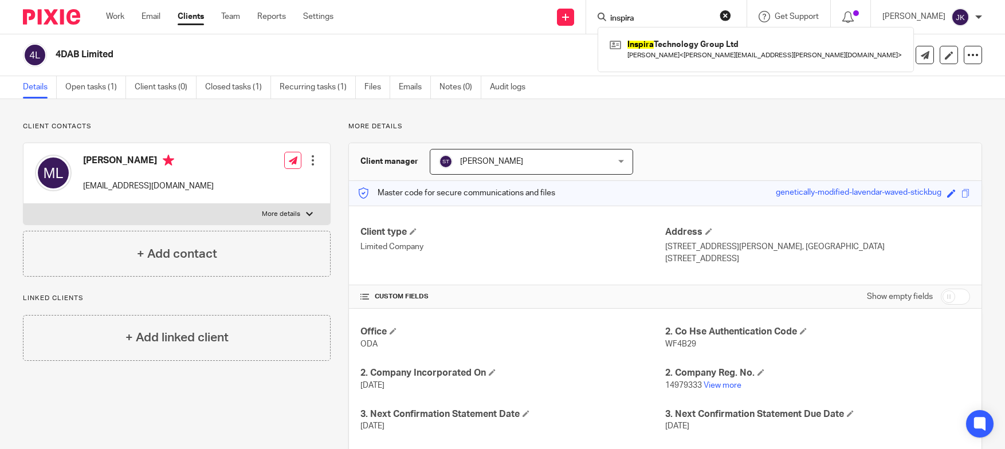
type input "inspira"
click at [619, 36] on div "Inspira Technology Group Ltd [PERSON_NAME] < [PERSON_NAME][EMAIL_ADDRESS][PERSO…" at bounding box center [756, 49] width 316 height 45
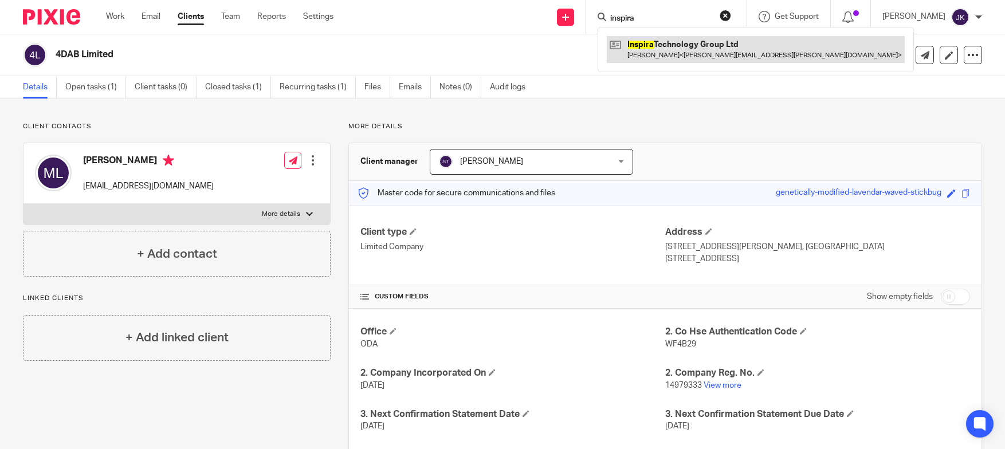
click at [621, 47] on link at bounding box center [756, 49] width 298 height 26
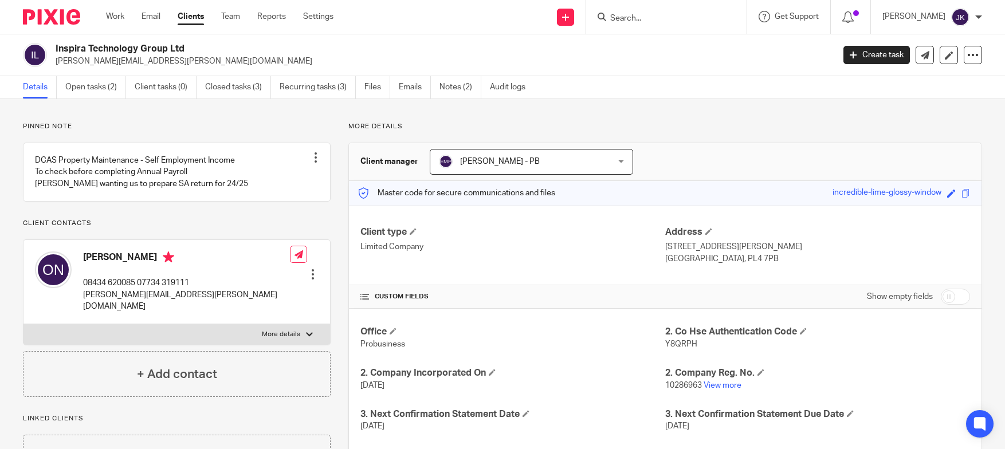
click at [631, 15] on input "Search" at bounding box center [660, 19] width 103 height 10
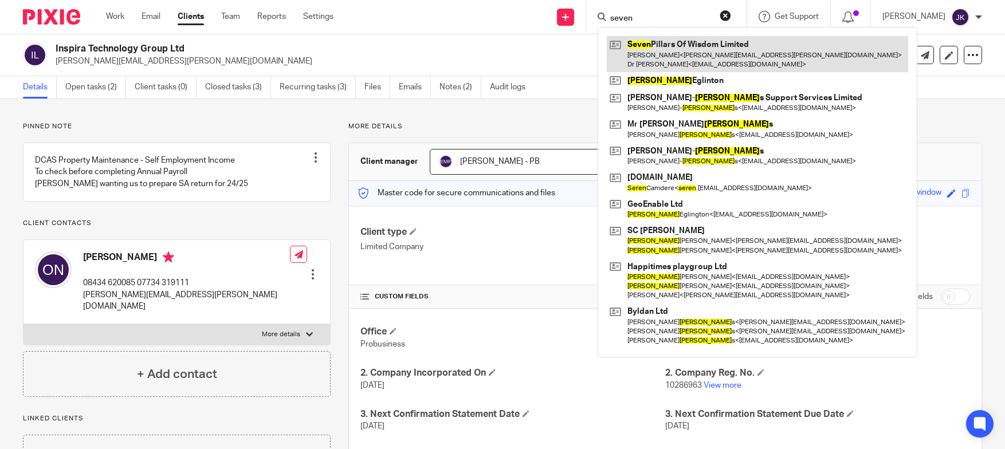
type input "seven"
click at [653, 53] on link at bounding box center [757, 54] width 301 height 36
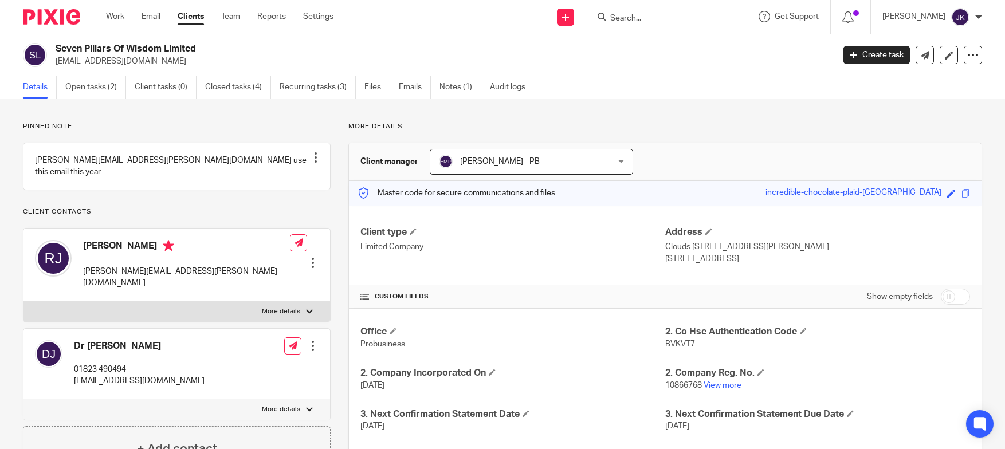
click at [635, 14] on input "Search" at bounding box center [660, 19] width 103 height 10
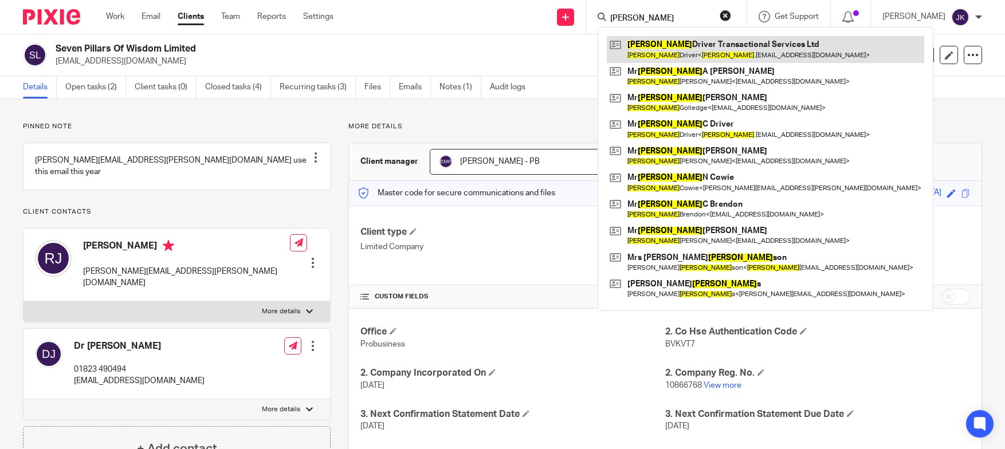
type input "[PERSON_NAME]"
click at [659, 45] on link at bounding box center [766, 49] width 318 height 26
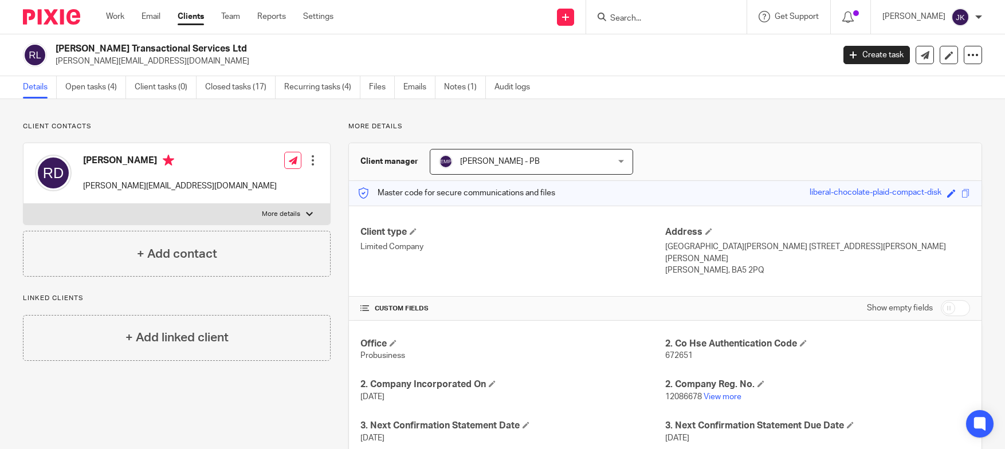
click at [632, 17] on input "Search" at bounding box center [660, 19] width 103 height 10
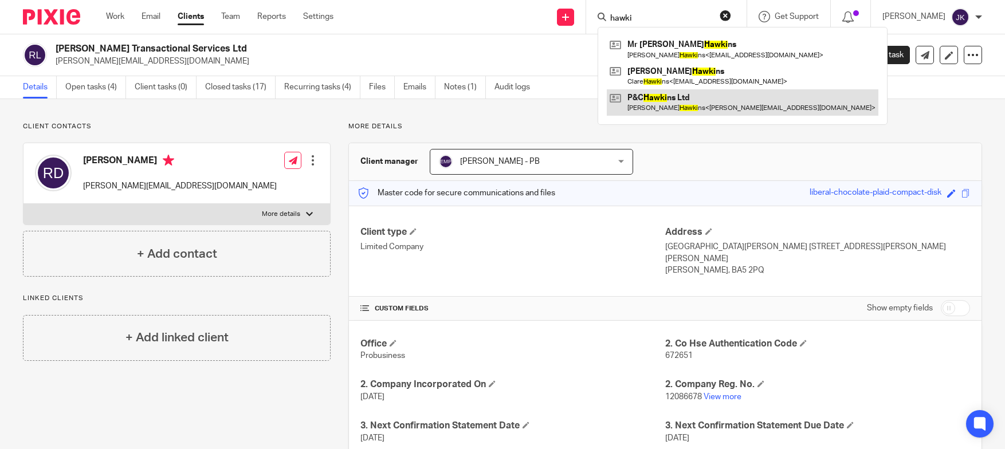
type input "hawki"
click at [609, 107] on link at bounding box center [743, 102] width 272 height 26
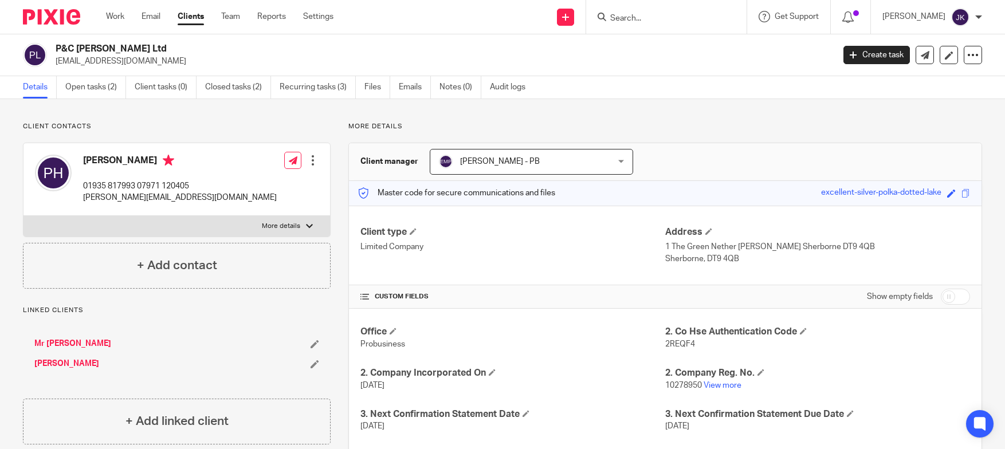
click at [647, 14] on form at bounding box center [670, 17] width 122 height 14
click at [640, 17] on input "Search" at bounding box center [660, 19] width 103 height 10
type input "elevate"
click at [648, 65] on div "Elevate Property Marketing Ltd [PERSON_NAME] < [PERSON_NAME]@ elevate [DOMAIN_N…" at bounding box center [716, 49] width 236 height 45
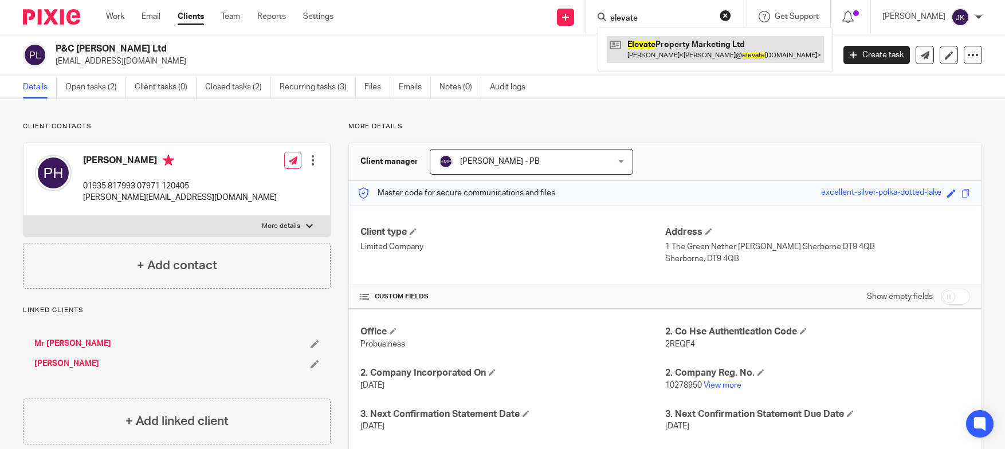
click at [643, 54] on link at bounding box center [715, 49] width 217 height 26
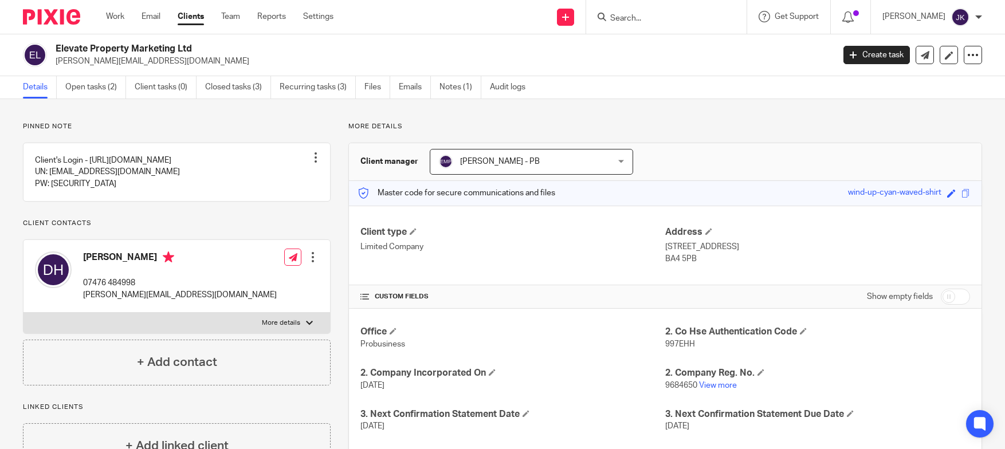
click at [641, 18] on input "Search" at bounding box center [660, 19] width 103 height 10
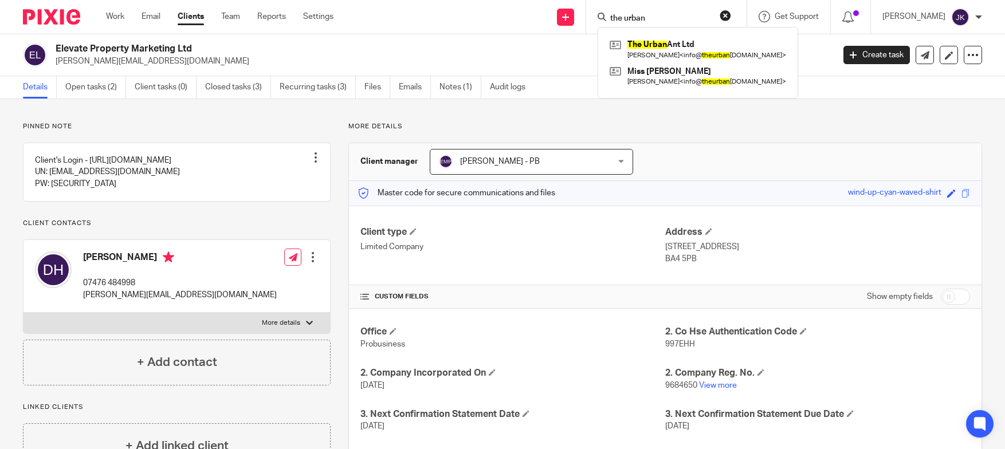
type input "the urban"
click at [653, 55] on link at bounding box center [698, 49] width 182 height 26
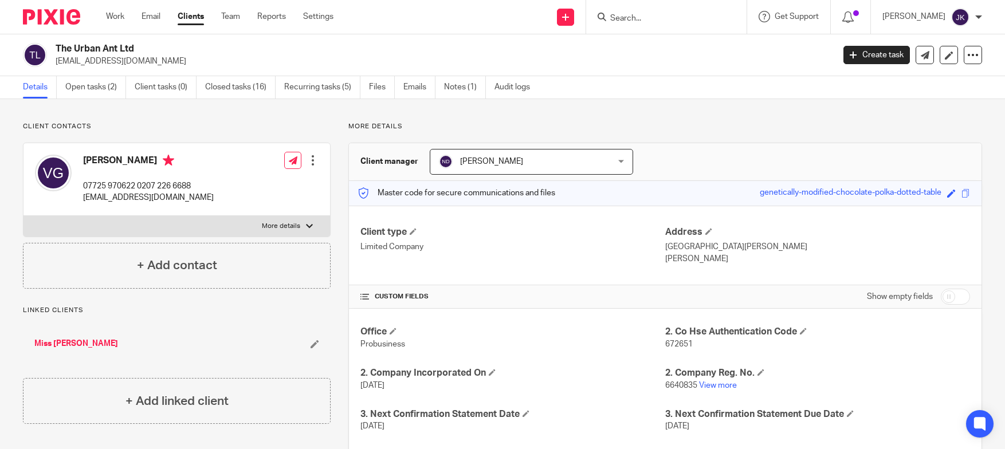
click at [628, 17] on input "Search" at bounding box center [660, 19] width 103 height 10
click at [669, 23] on input "Search" at bounding box center [660, 19] width 103 height 10
type input "[PERSON_NAME]"
click at [977, 16] on div at bounding box center [979, 17] width 7 height 7
click at [933, 77] on span "Logout" at bounding box center [930, 80] width 26 height 8
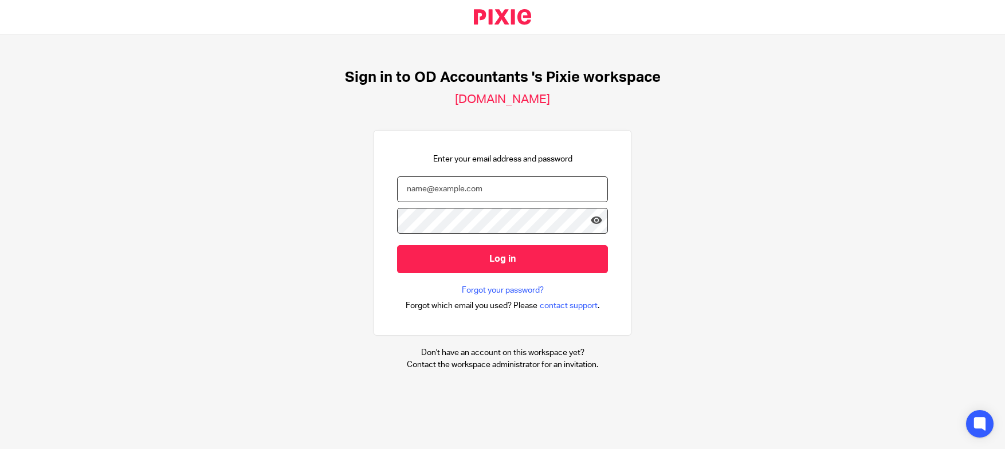
click at [500, 197] on input "email" at bounding box center [502, 190] width 211 height 26
type input "[PERSON_NAME][EMAIL_ADDRESS][DOMAIN_NAME]"
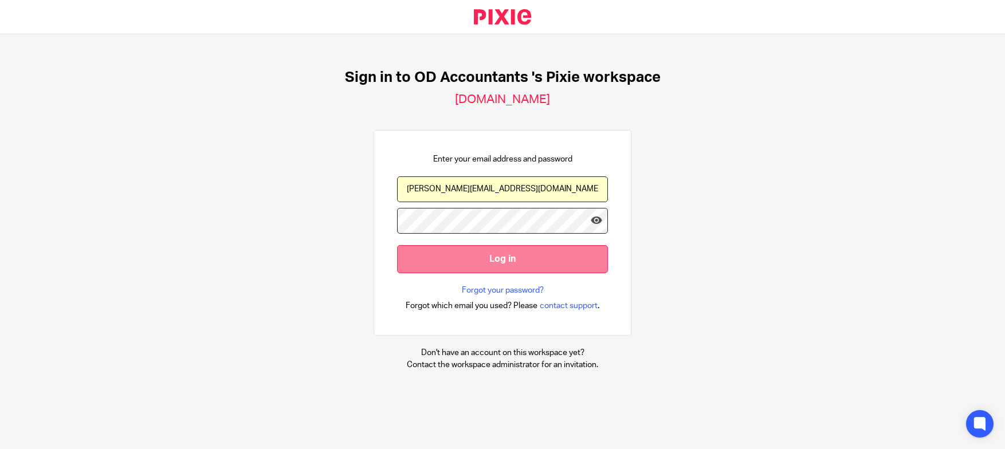
click at [485, 267] on input "Log in" at bounding box center [502, 259] width 211 height 28
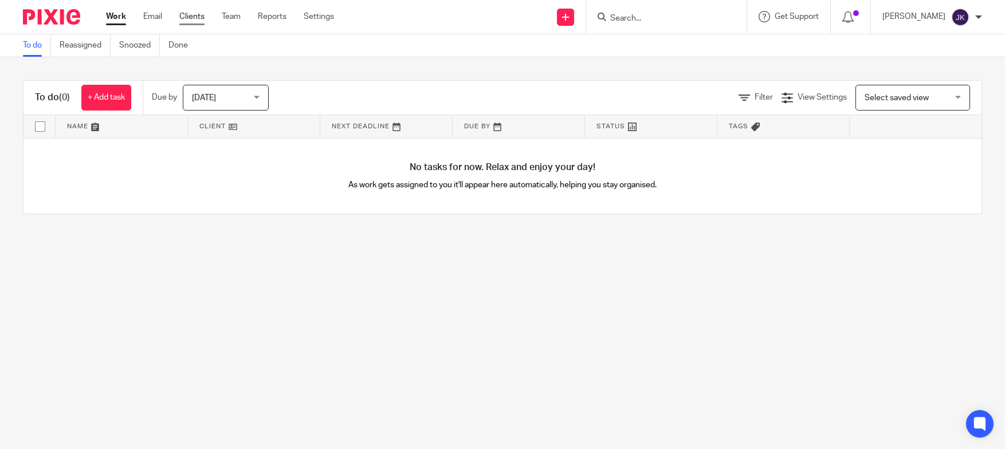
click at [187, 18] on link "Clients" at bounding box center [191, 16] width 25 height 11
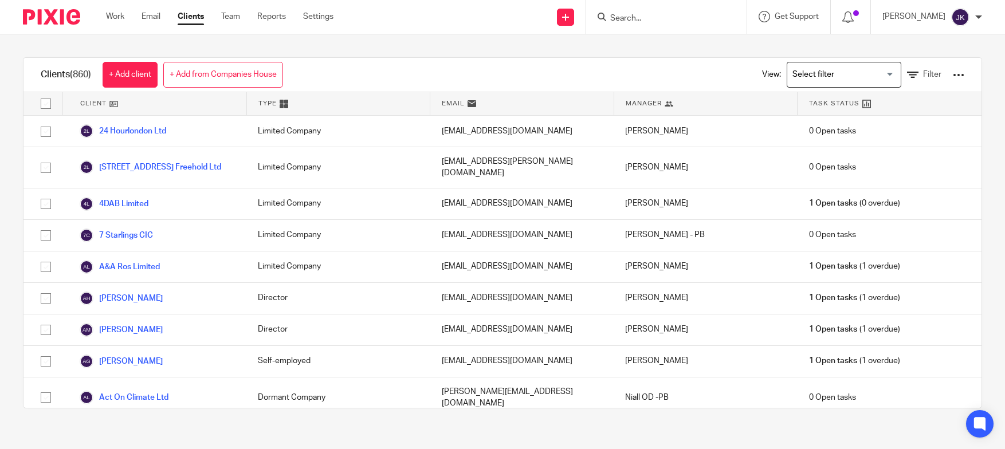
click at [795, 78] on input "Search for option" at bounding box center [842, 75] width 106 height 20
click at [907, 80] on icon at bounding box center [912, 74] width 11 height 11
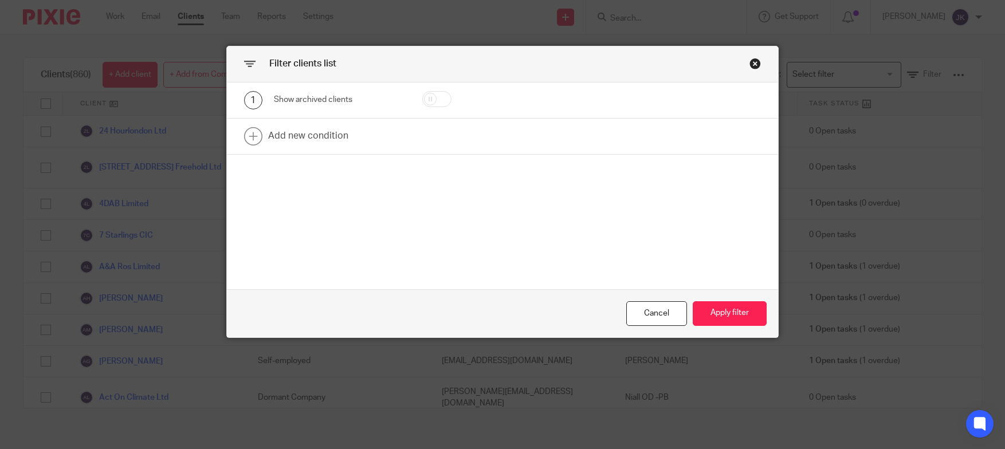
drag, startPoint x: 444, startPoint y: 103, endPoint x: 456, endPoint y: 109, distance: 14.1
click at [444, 103] on input "checkbox" at bounding box center [436, 99] width 29 height 16
checkbox input "true"
click at [703, 306] on button "Apply filter" at bounding box center [730, 313] width 74 height 25
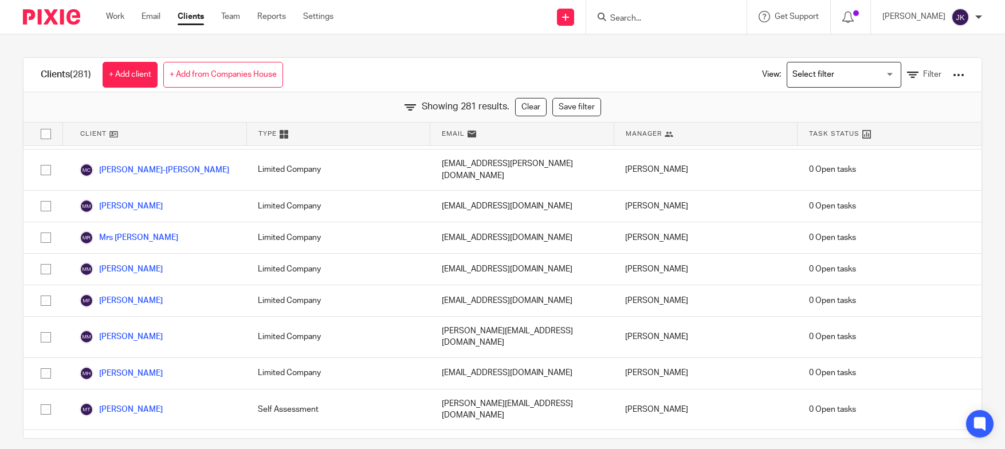
scroll to position [6076, 0]
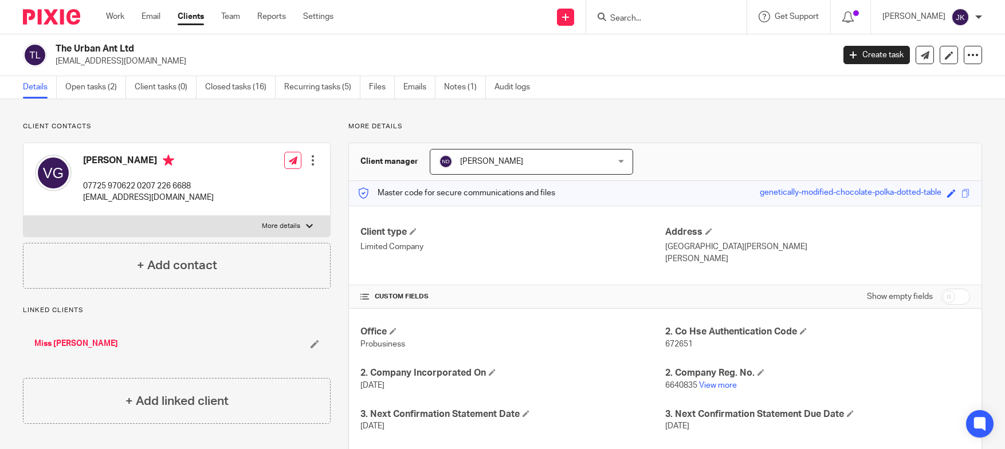
click at [653, 11] on div at bounding box center [666, 17] width 160 height 34
click at [651, 17] on input "Search" at bounding box center [660, 19] width 103 height 10
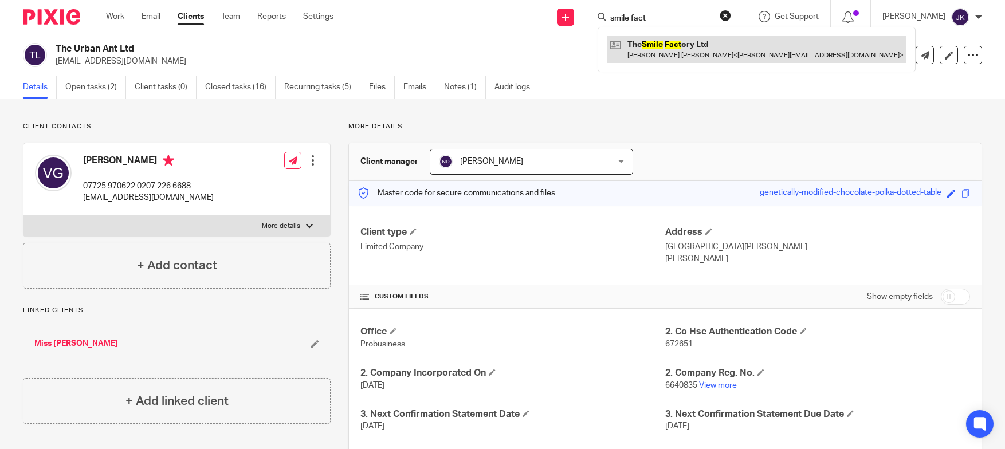
type input "smile fact"
click at [660, 40] on link at bounding box center [757, 49] width 300 height 26
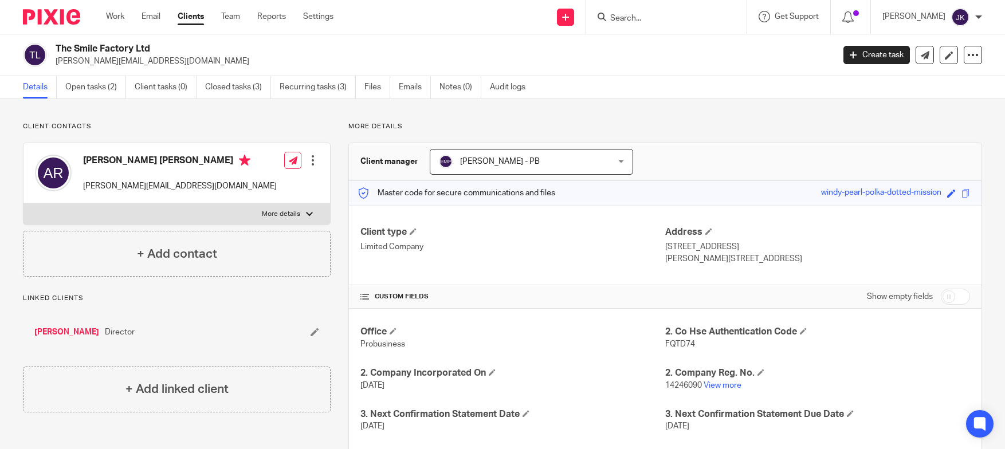
click at [673, 16] on input "Search" at bounding box center [660, 19] width 103 height 10
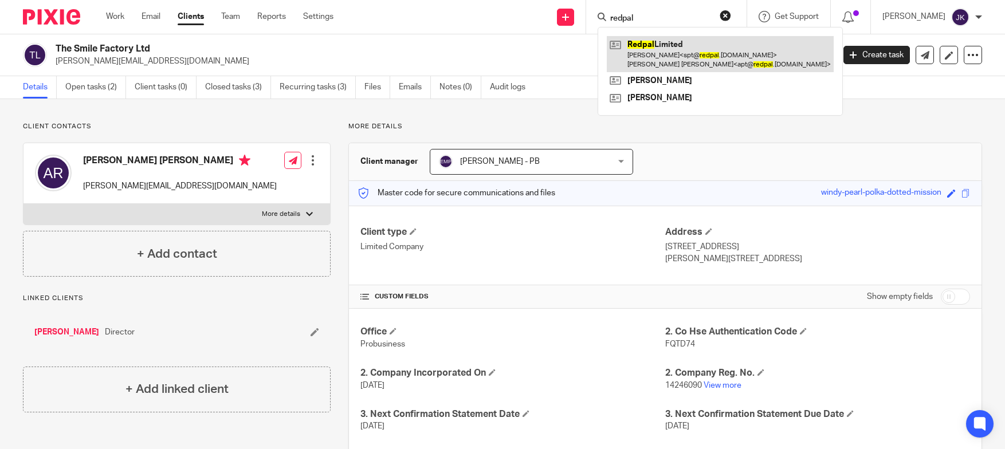
type input "redpal"
click at [667, 48] on link at bounding box center [720, 54] width 227 height 36
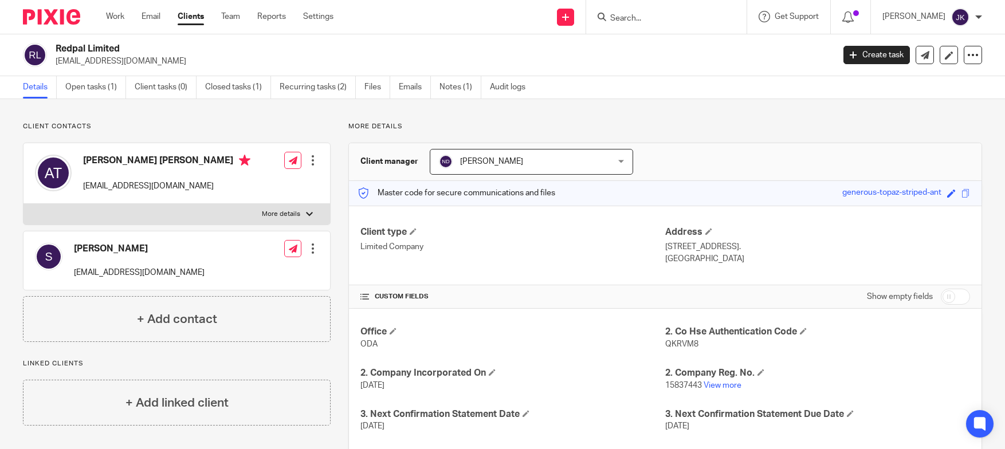
click at [616, 17] on input "Search" at bounding box center [660, 19] width 103 height 10
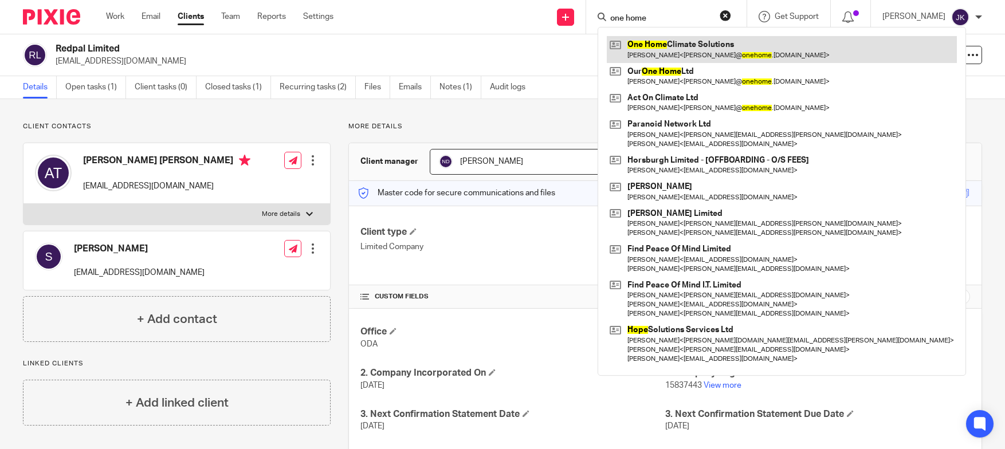
type input "one home"
click at [718, 50] on link at bounding box center [782, 49] width 350 height 26
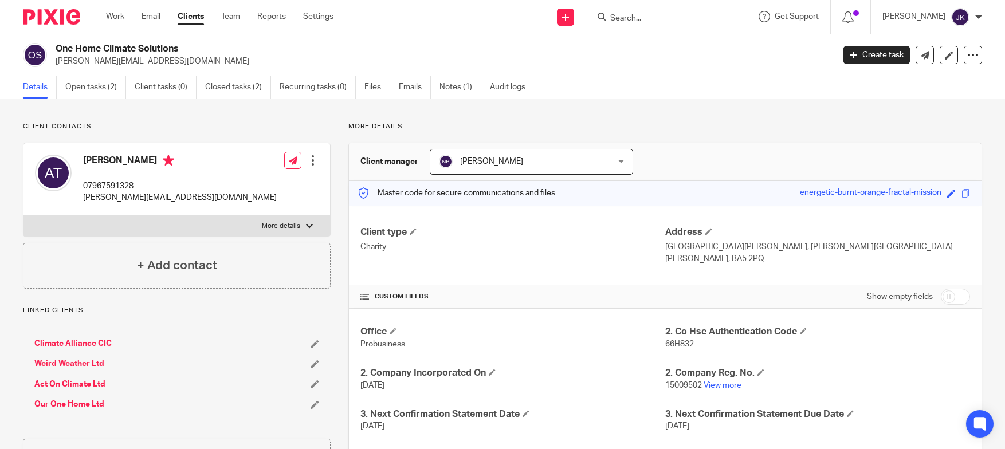
click at [630, 15] on input "Search" at bounding box center [660, 19] width 103 height 10
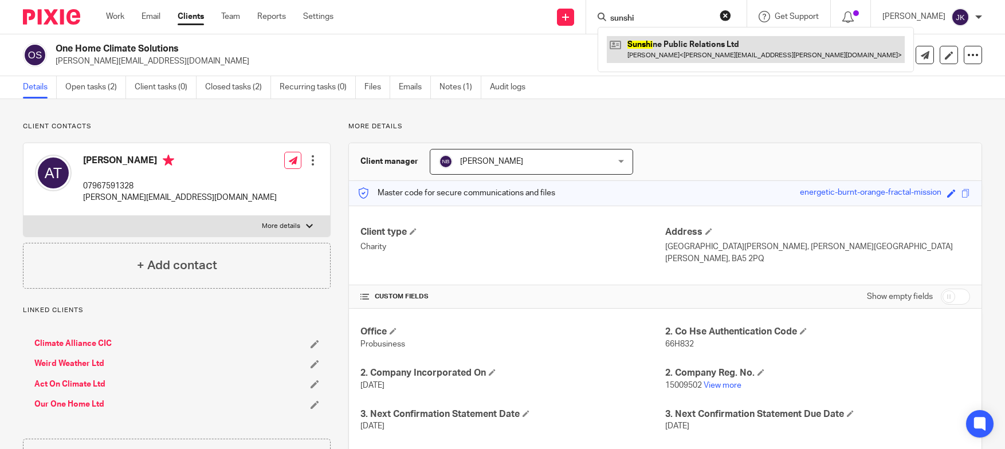
type input "sunshi"
click at [686, 38] on link at bounding box center [756, 49] width 298 height 26
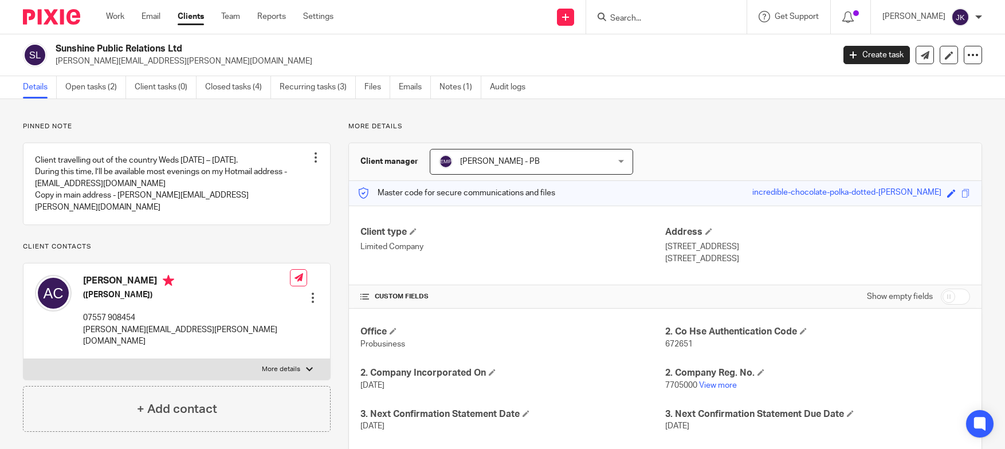
click at [632, 9] on div at bounding box center [666, 17] width 160 height 34
click at [632, 14] on input "Search" at bounding box center [660, 19] width 103 height 10
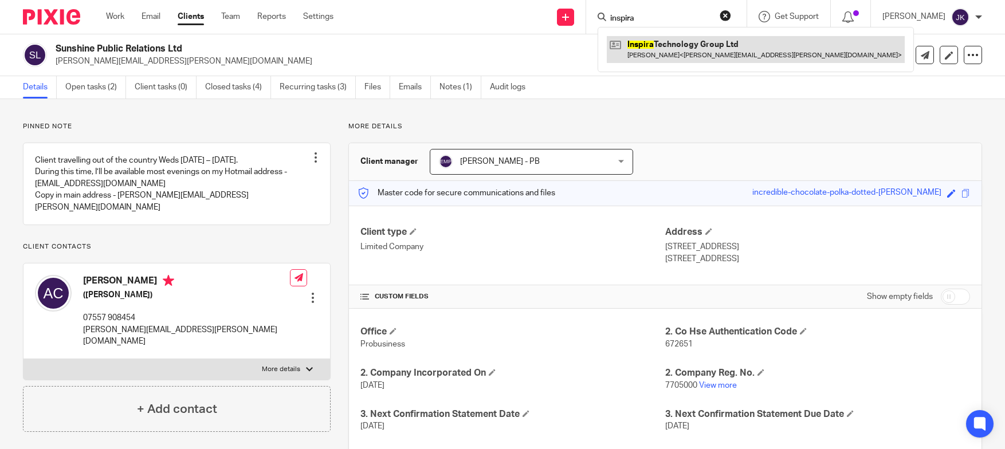
type input "inspira"
click at [643, 46] on link at bounding box center [756, 49] width 298 height 26
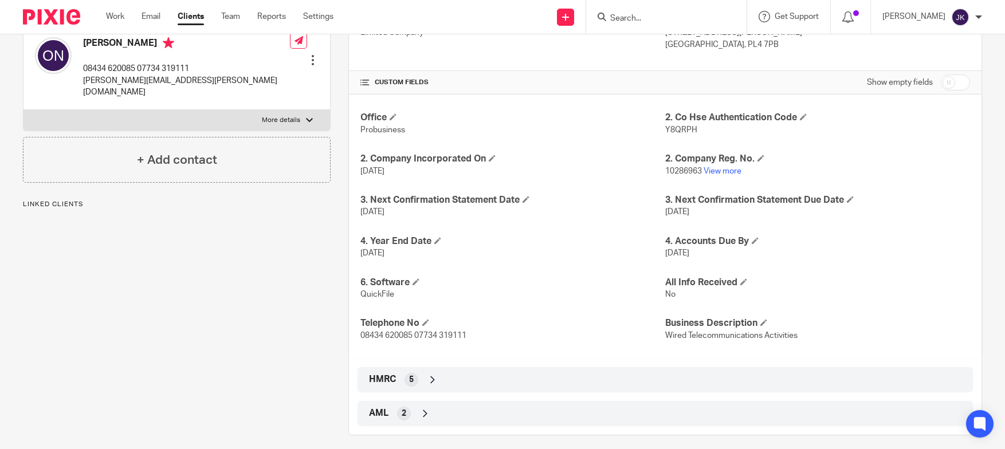
scroll to position [224, 0]
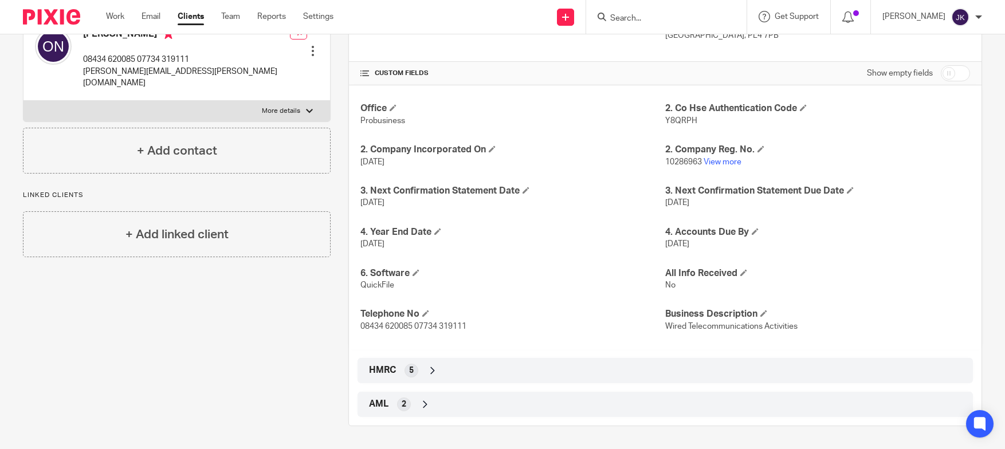
click at [953, 73] on input "checkbox" at bounding box center [955, 73] width 29 height 16
checkbox input "true"
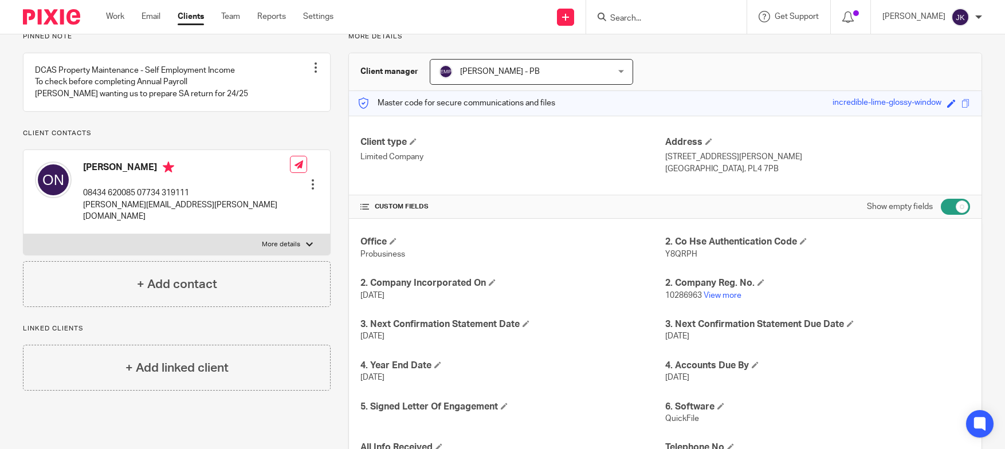
scroll to position [0, 0]
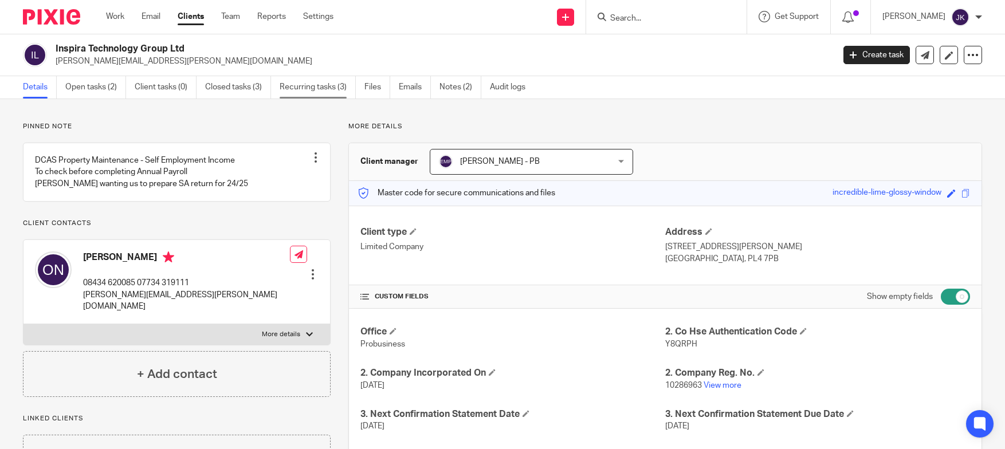
click at [311, 85] on link "Recurring tasks (3)" at bounding box center [318, 87] width 76 height 22
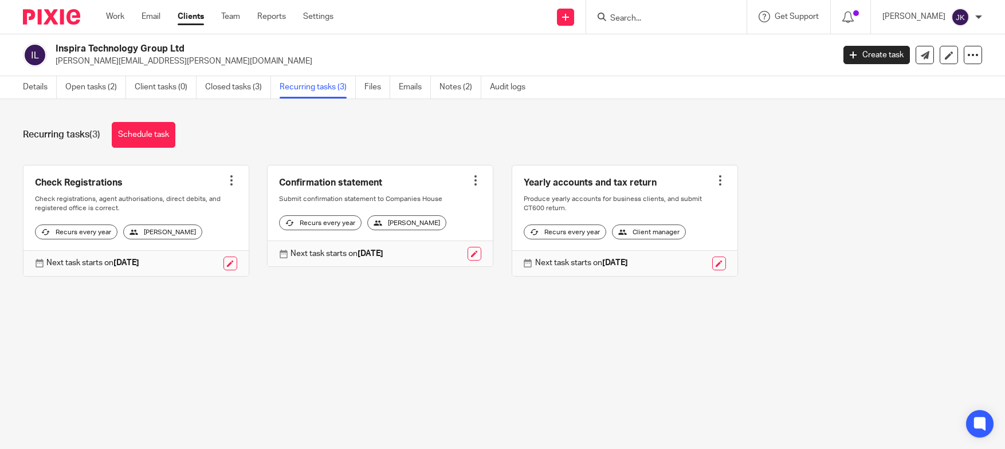
click at [624, 24] on input "Search" at bounding box center [660, 19] width 103 height 10
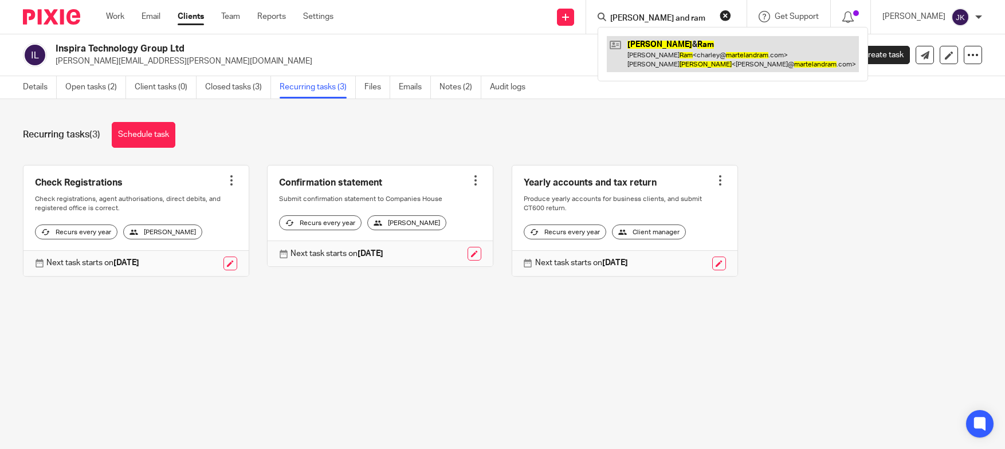
type input "[PERSON_NAME] and ram"
click at [655, 62] on link at bounding box center [733, 54] width 252 height 36
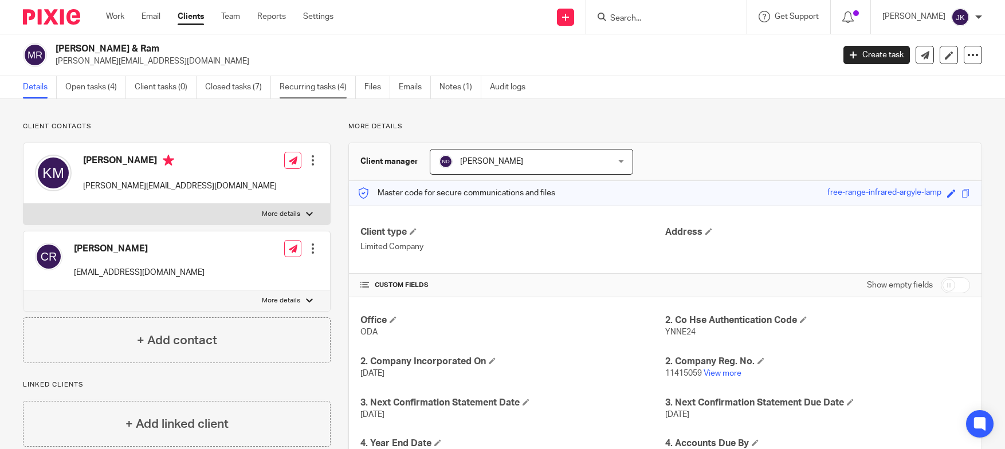
click at [320, 87] on link "Recurring tasks (4)" at bounding box center [318, 87] width 76 height 22
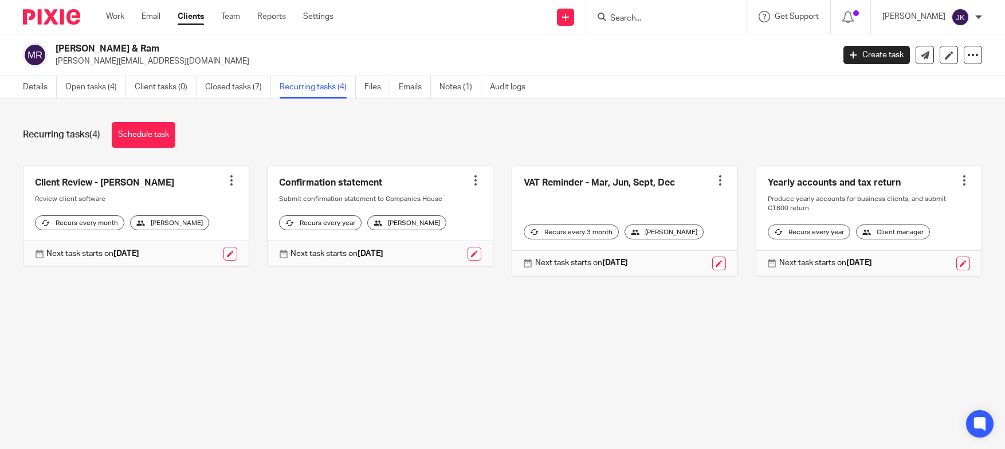
click at [634, 10] on form at bounding box center [670, 17] width 122 height 14
click at [635, 14] on input "Search" at bounding box center [660, 19] width 103 height 10
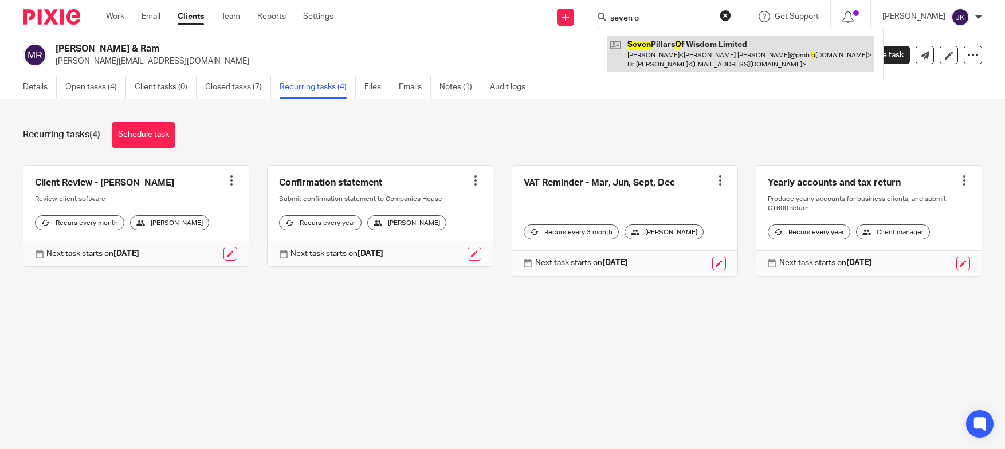
type input "seven o"
click at [691, 49] on link at bounding box center [741, 54] width 268 height 36
